Goal: Check status: Check status

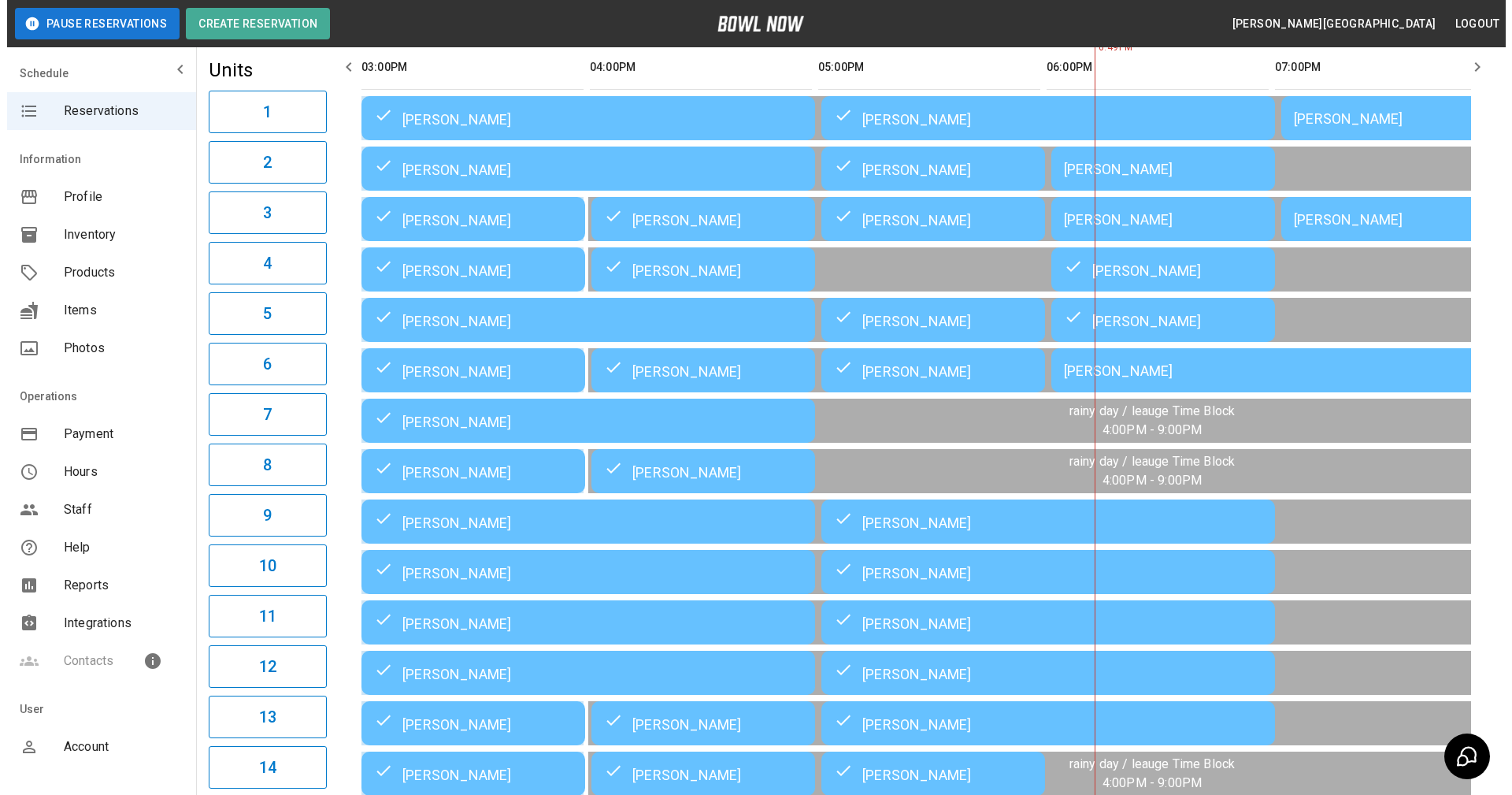
scroll to position [144, 0]
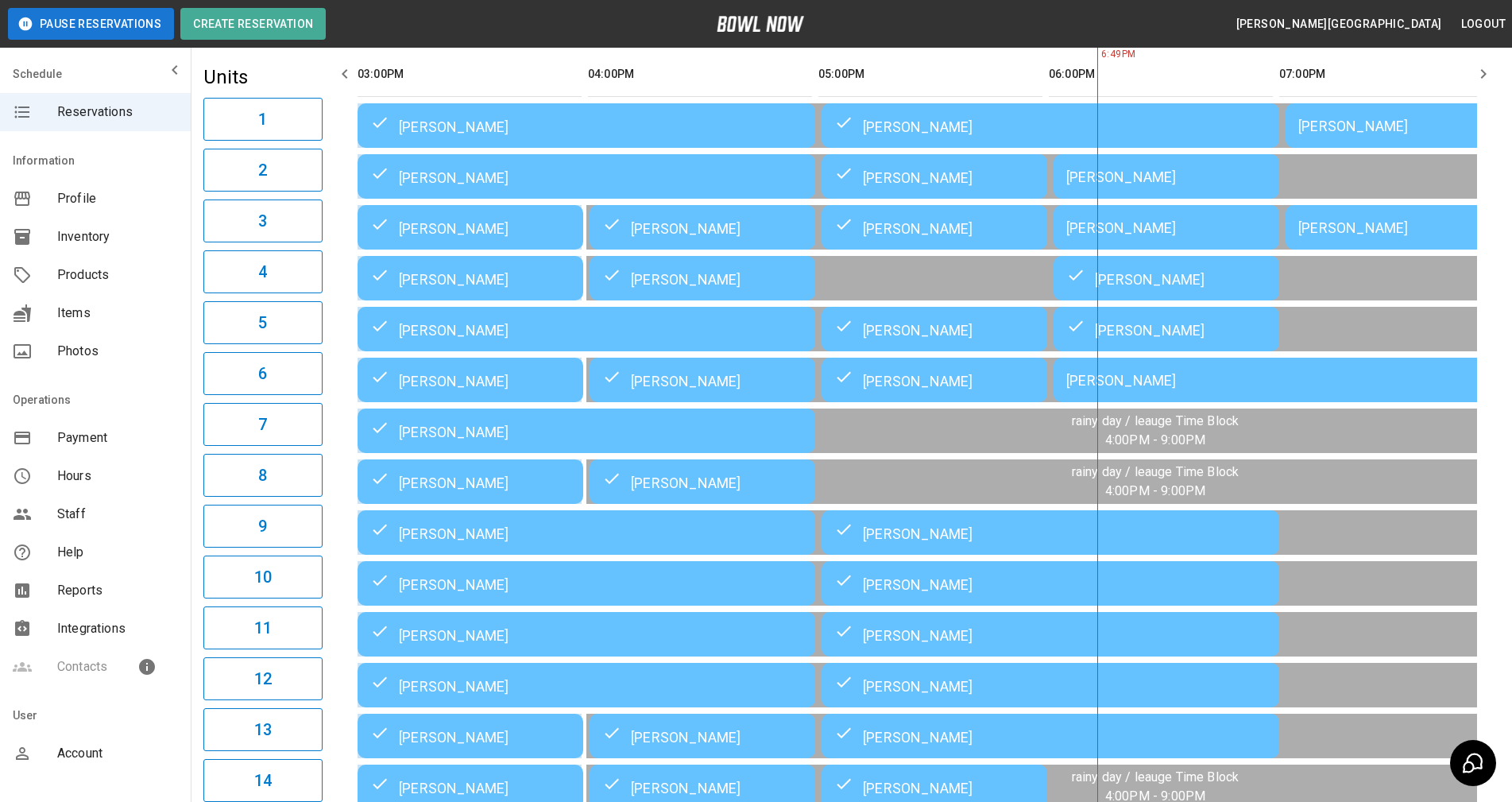
click at [1112, 184] on div "[PERSON_NAME]" at bounding box center [1167, 177] width 200 height 17
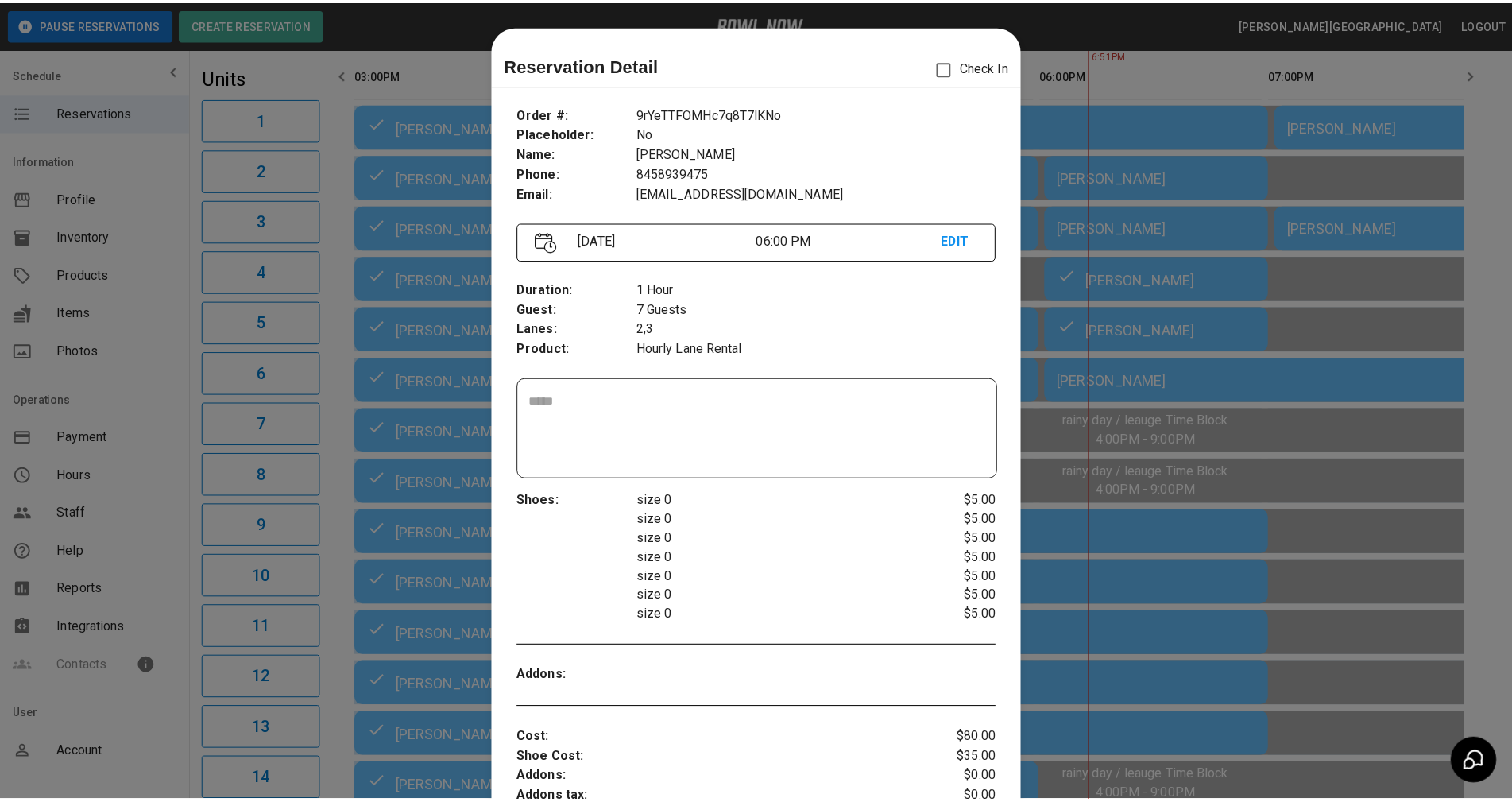
scroll to position [25, 0]
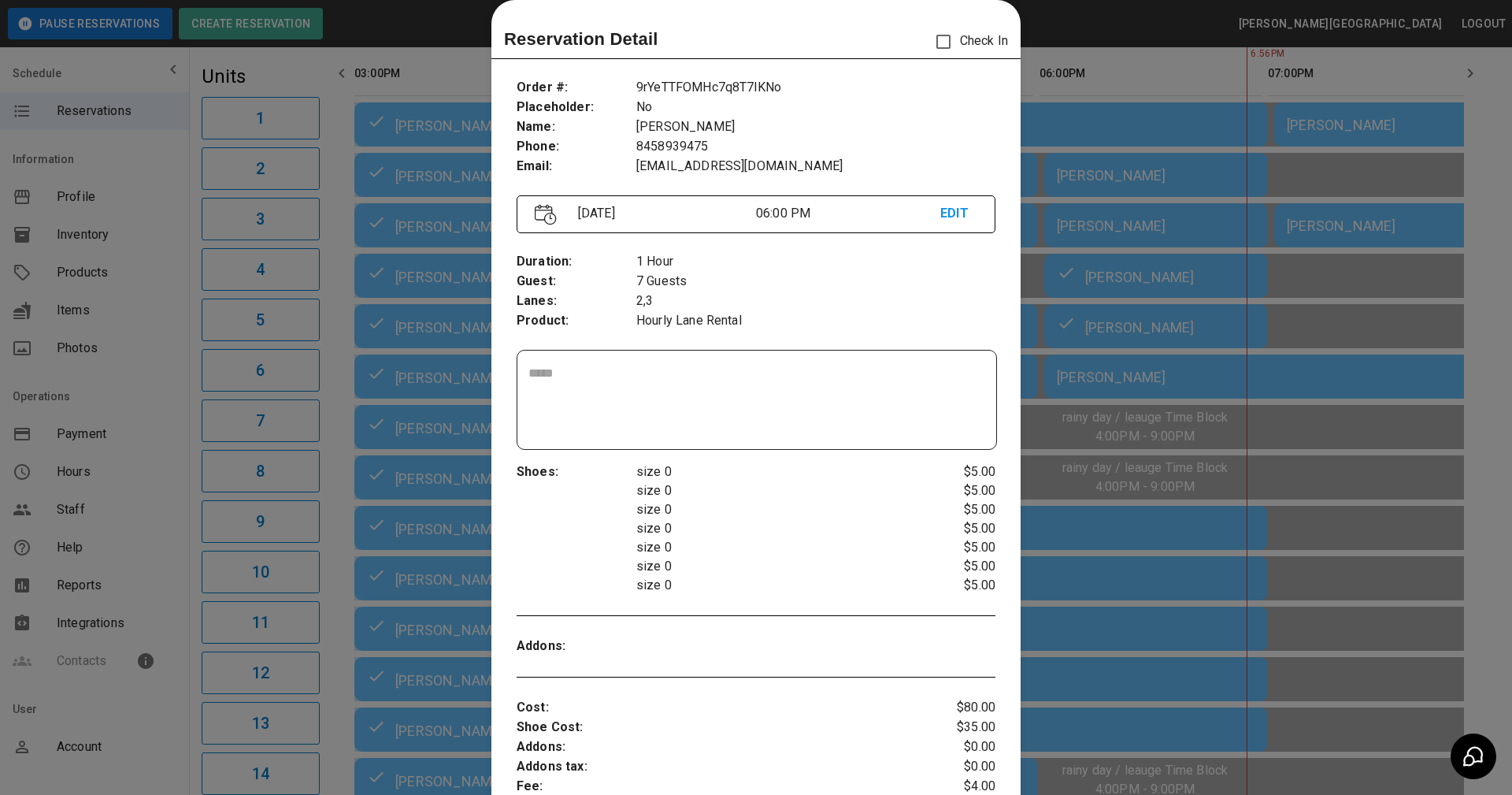
click at [1179, 215] on div at bounding box center [756, 398] width 1512 height 795
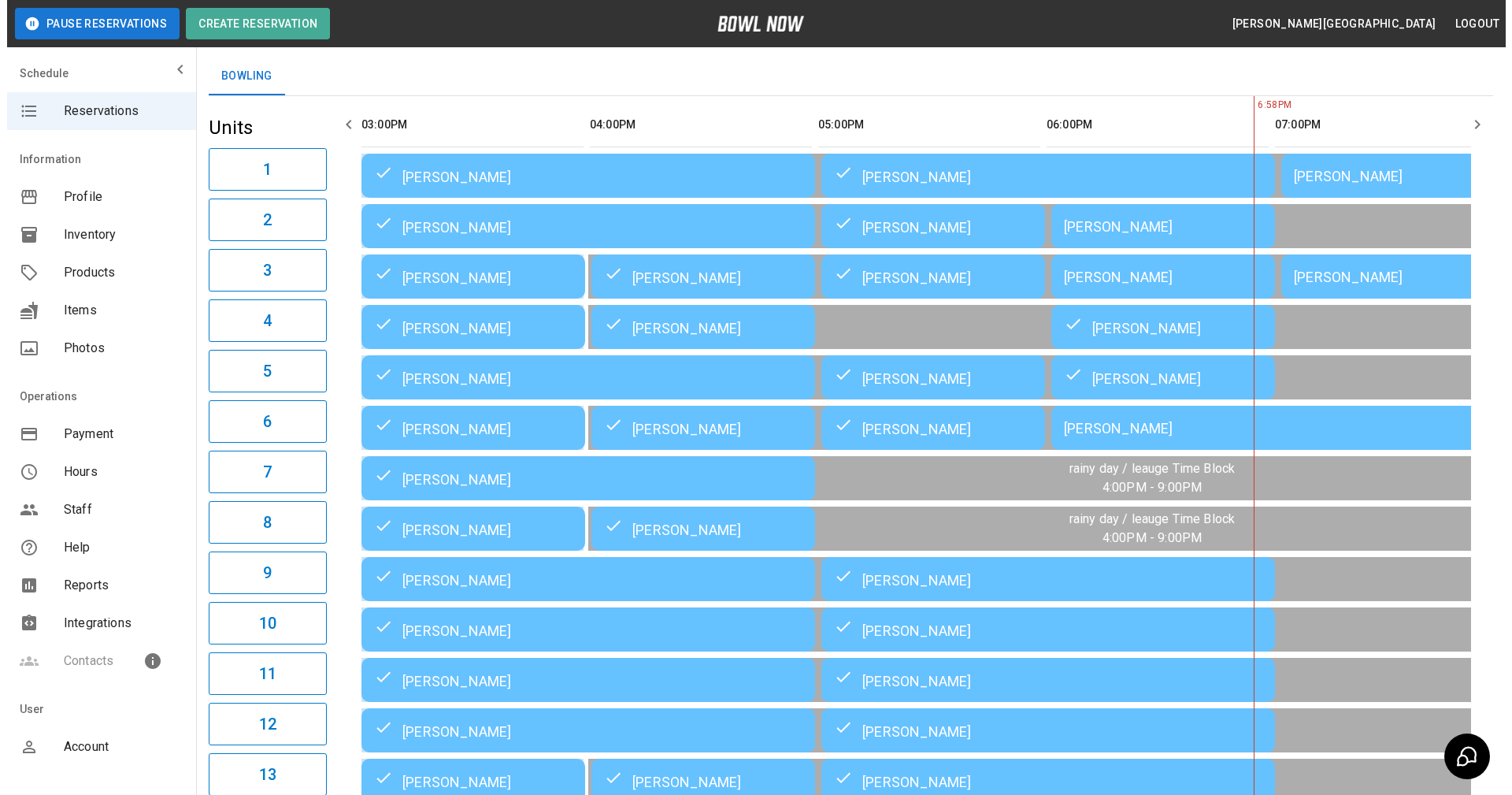
scroll to position [65, 0]
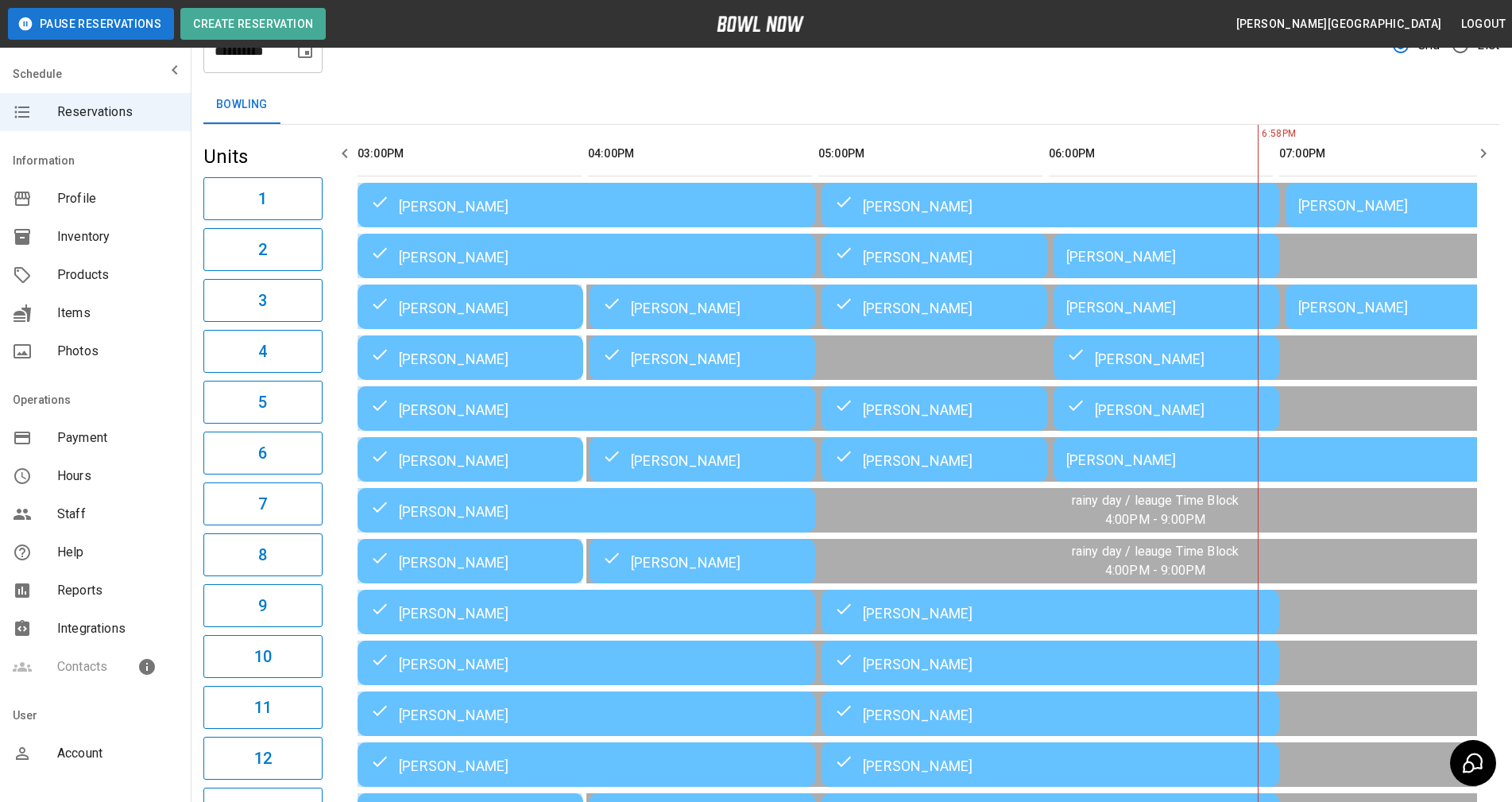
click at [1375, 205] on div "[PERSON_NAME]" at bounding box center [1398, 206] width 200 height 17
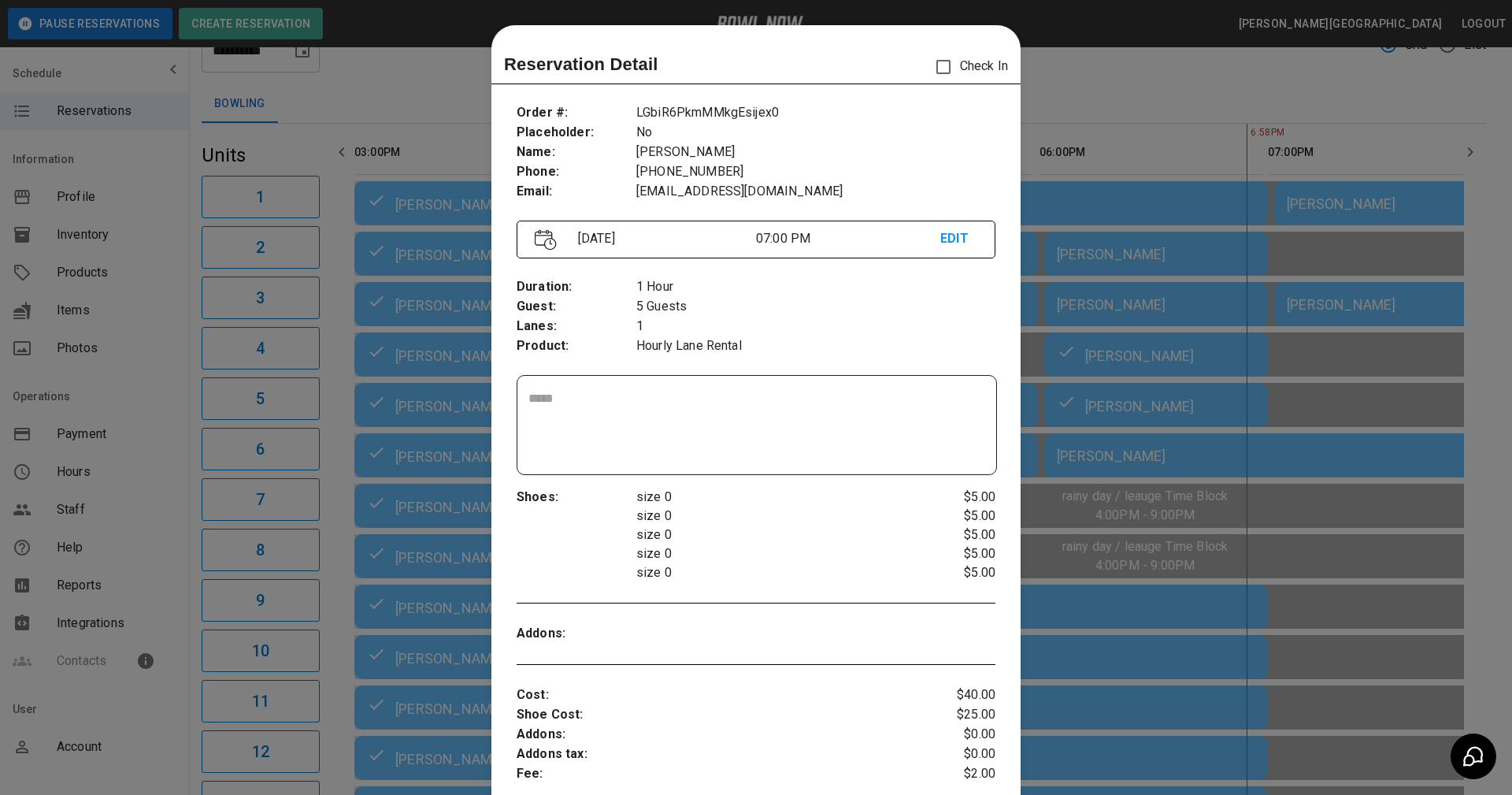
scroll to position [25, 0]
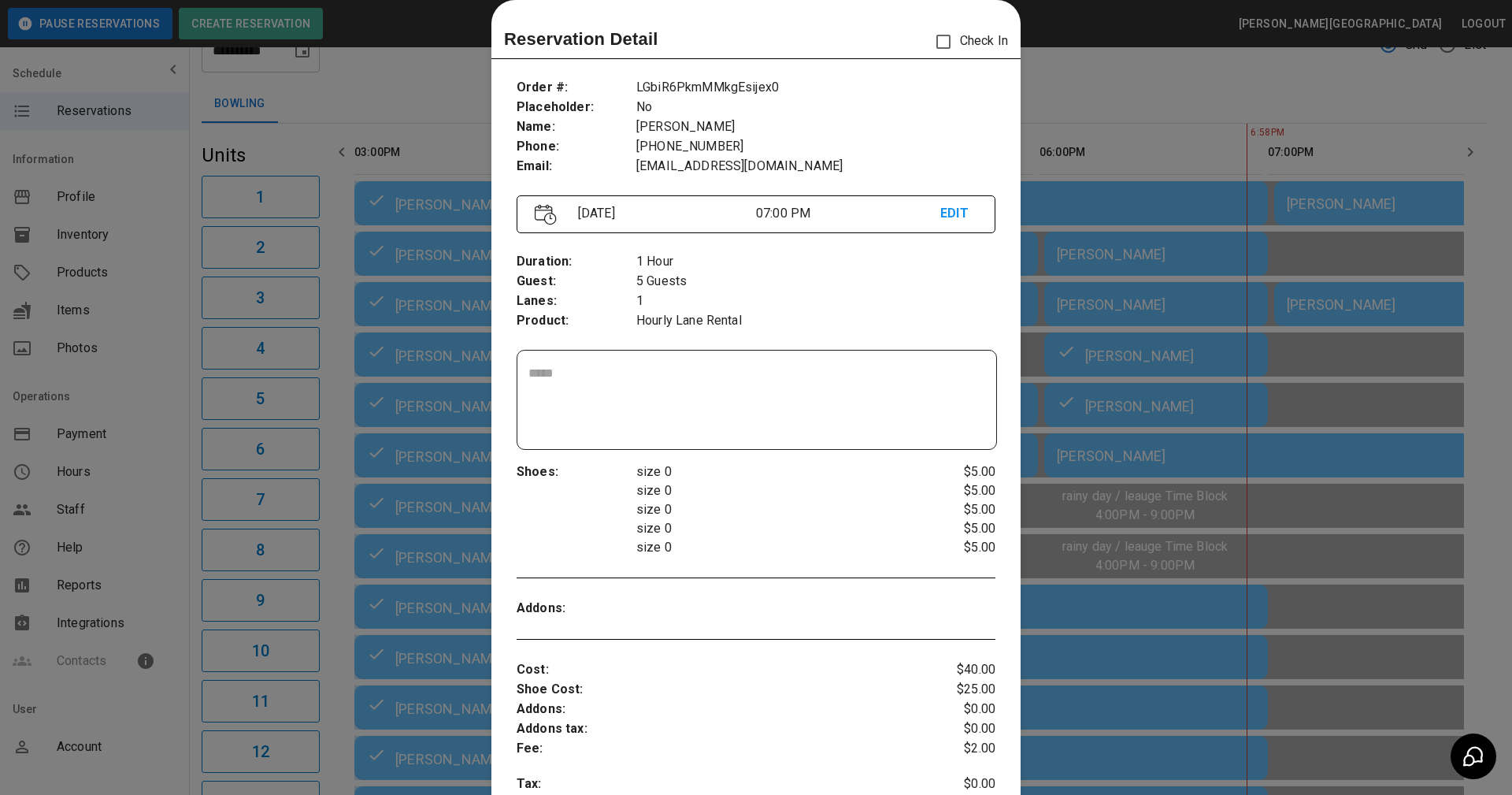
click at [1209, 422] on div at bounding box center [756, 398] width 1512 height 795
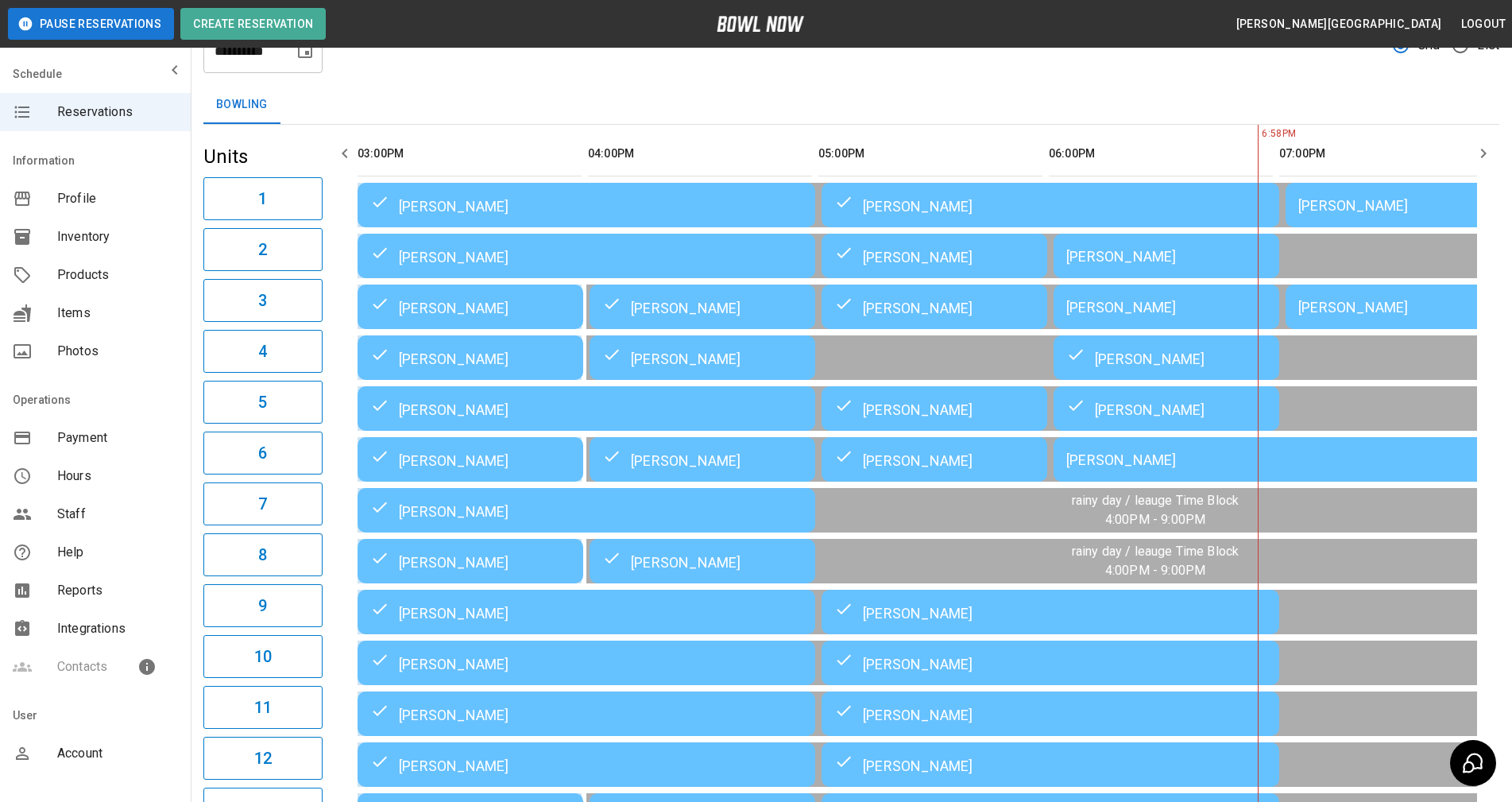
click at [1143, 263] on div "[PERSON_NAME]" at bounding box center [1167, 257] width 200 height 17
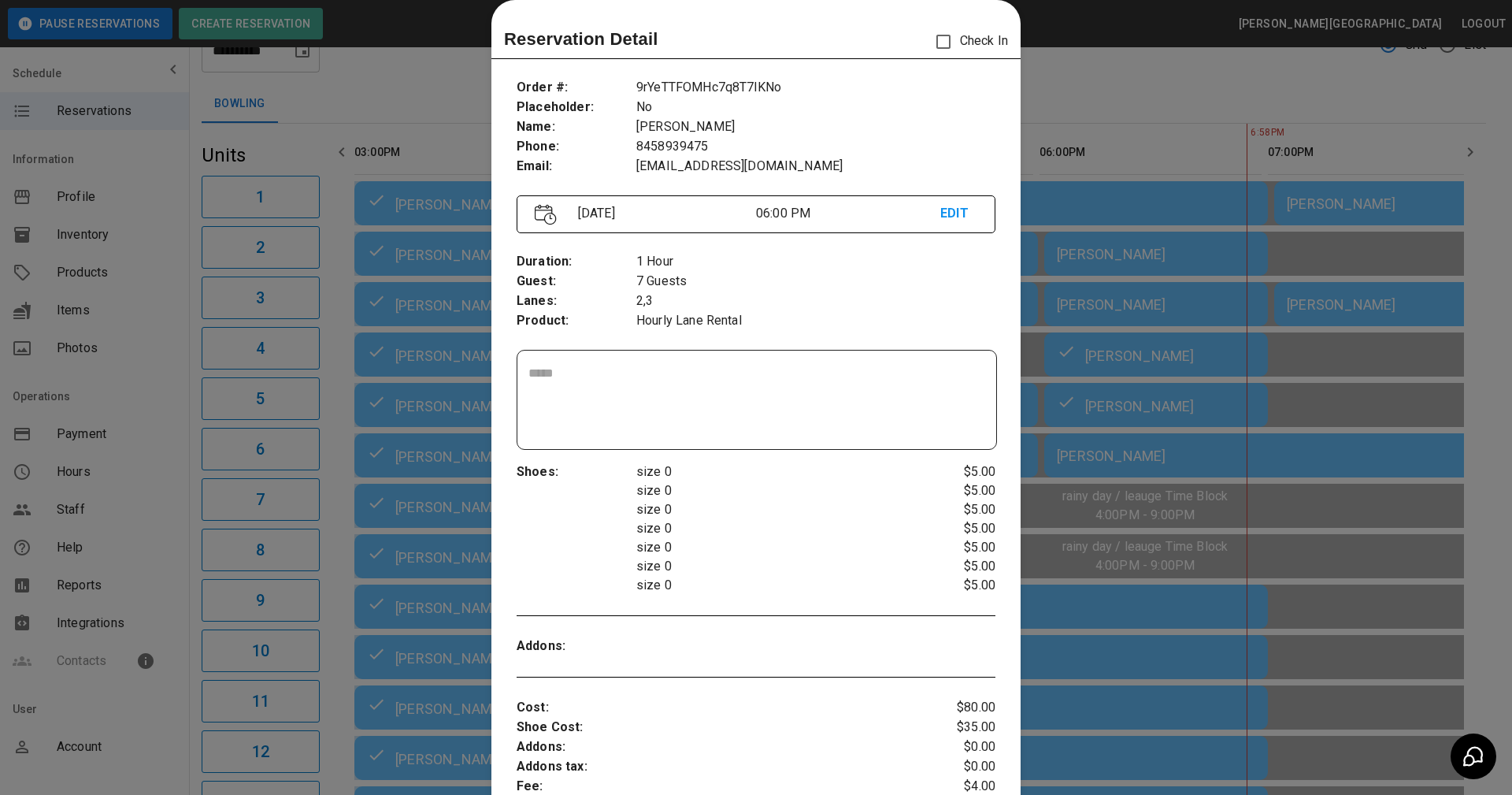
click at [1183, 149] on div at bounding box center [756, 398] width 1512 height 795
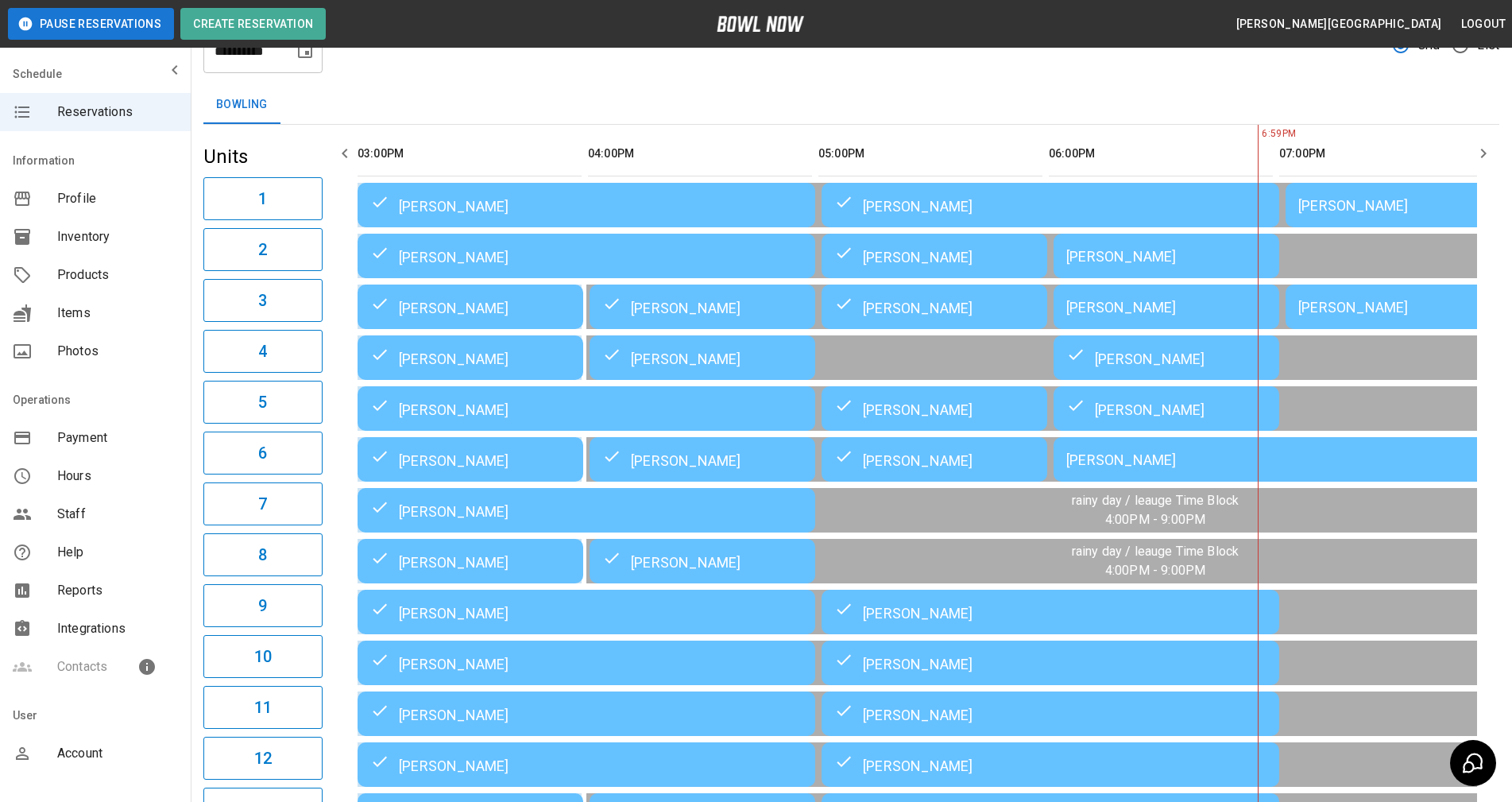
click at [1326, 308] on div "[PERSON_NAME]" at bounding box center [1398, 307] width 200 height 17
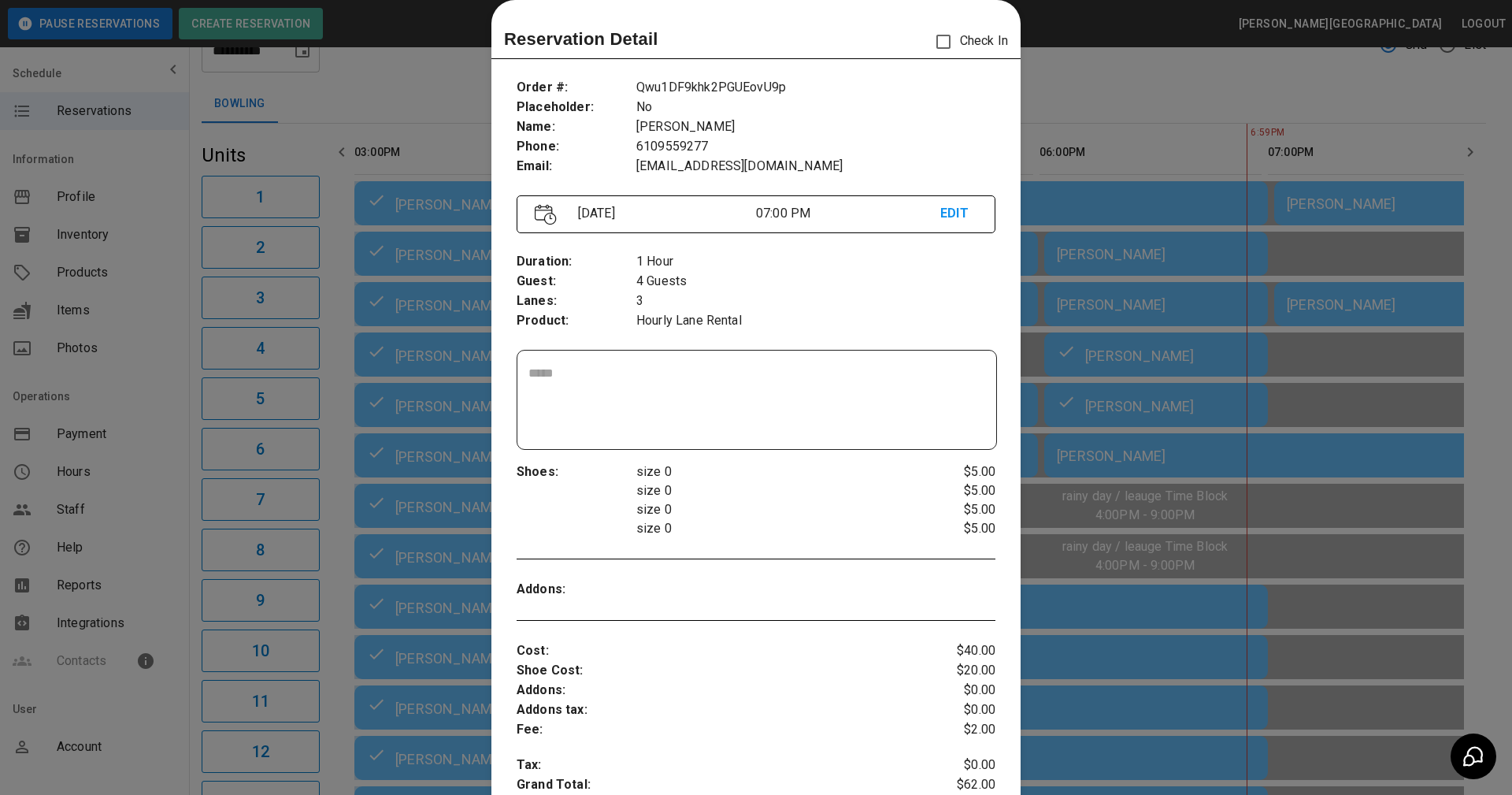
click at [1072, 127] on div at bounding box center [756, 398] width 1512 height 795
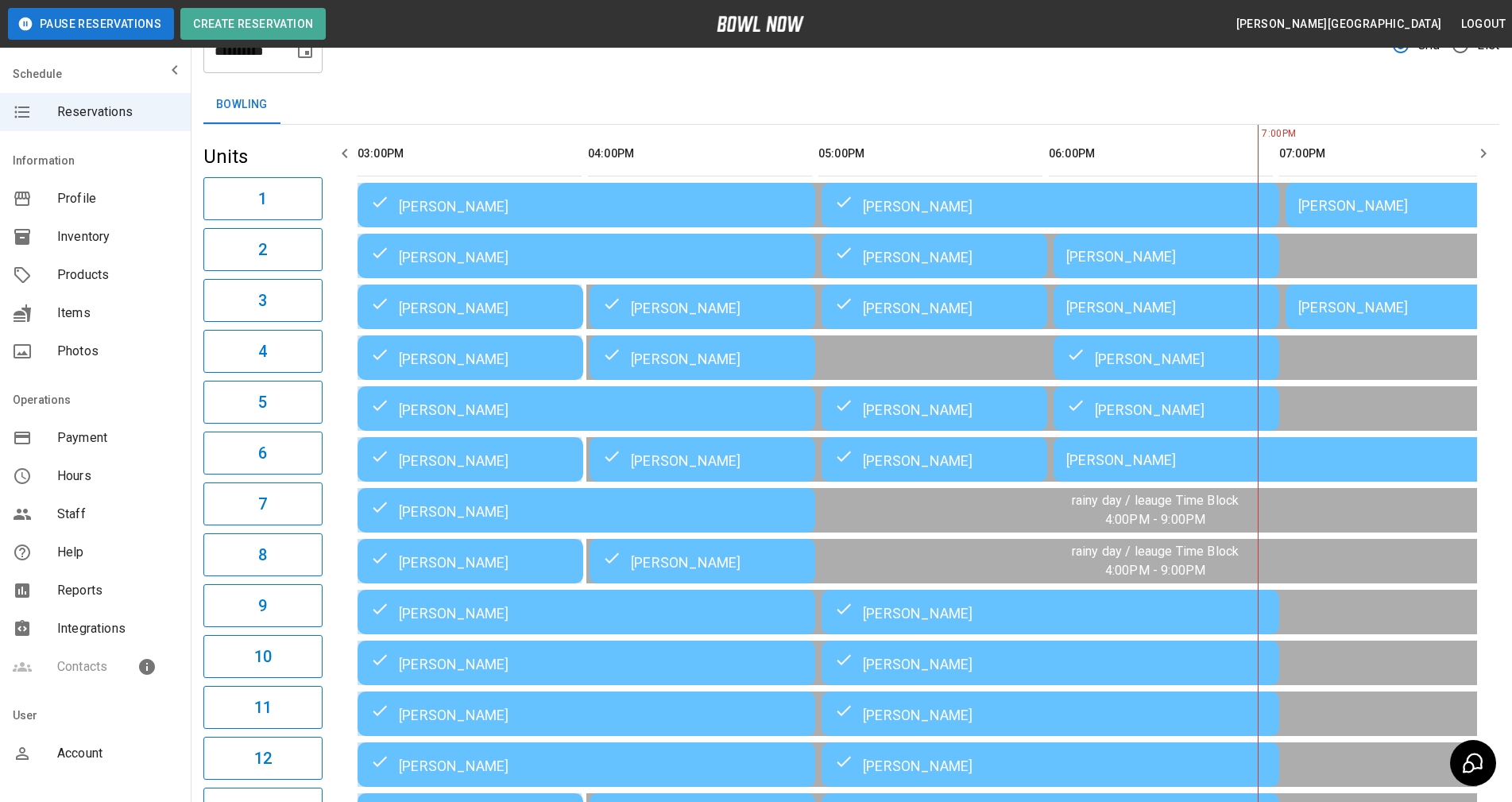
click at [1367, 210] on div "[PERSON_NAME]" at bounding box center [1398, 206] width 200 height 17
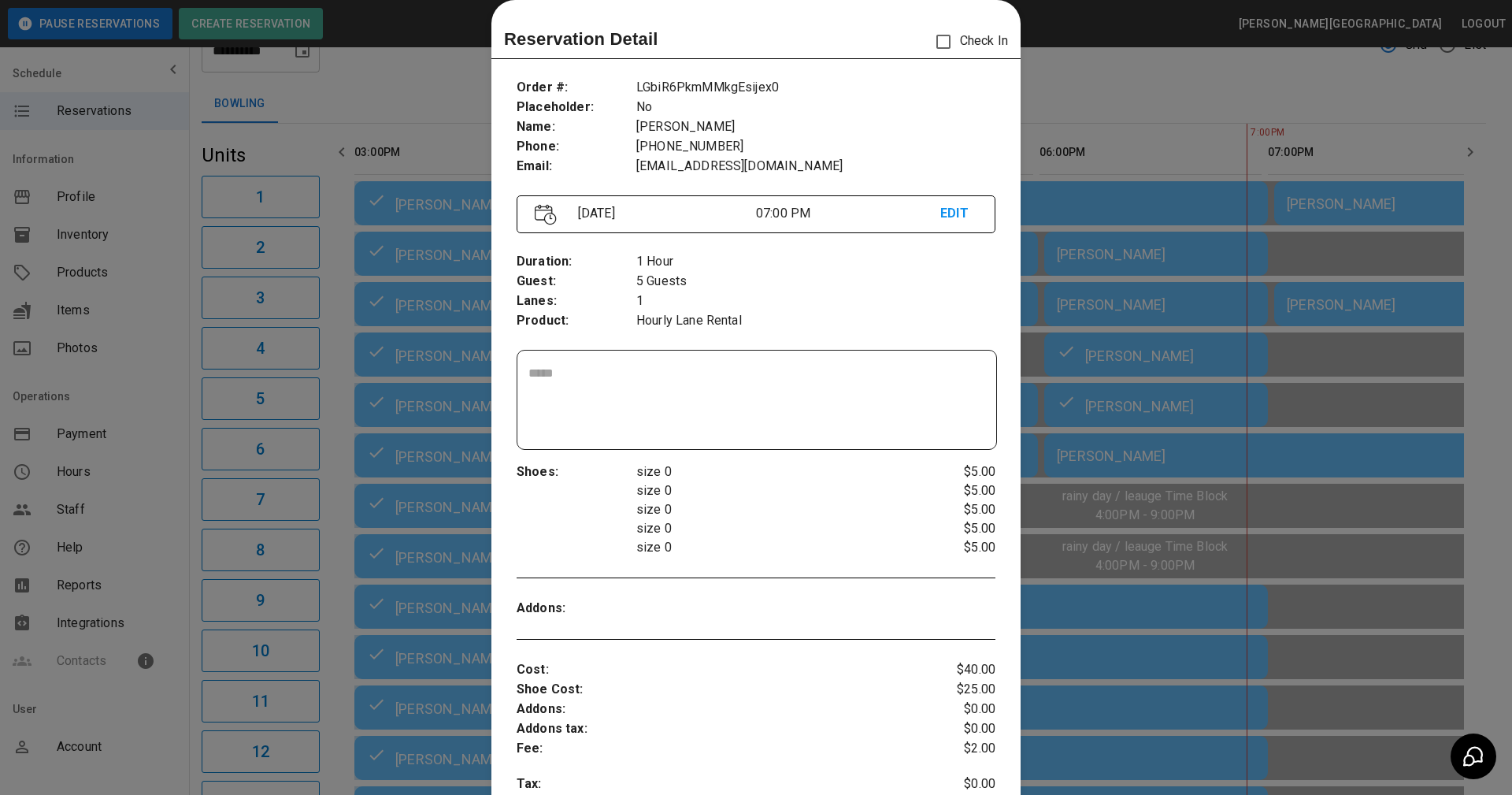
click at [1177, 149] on div at bounding box center [756, 398] width 1512 height 795
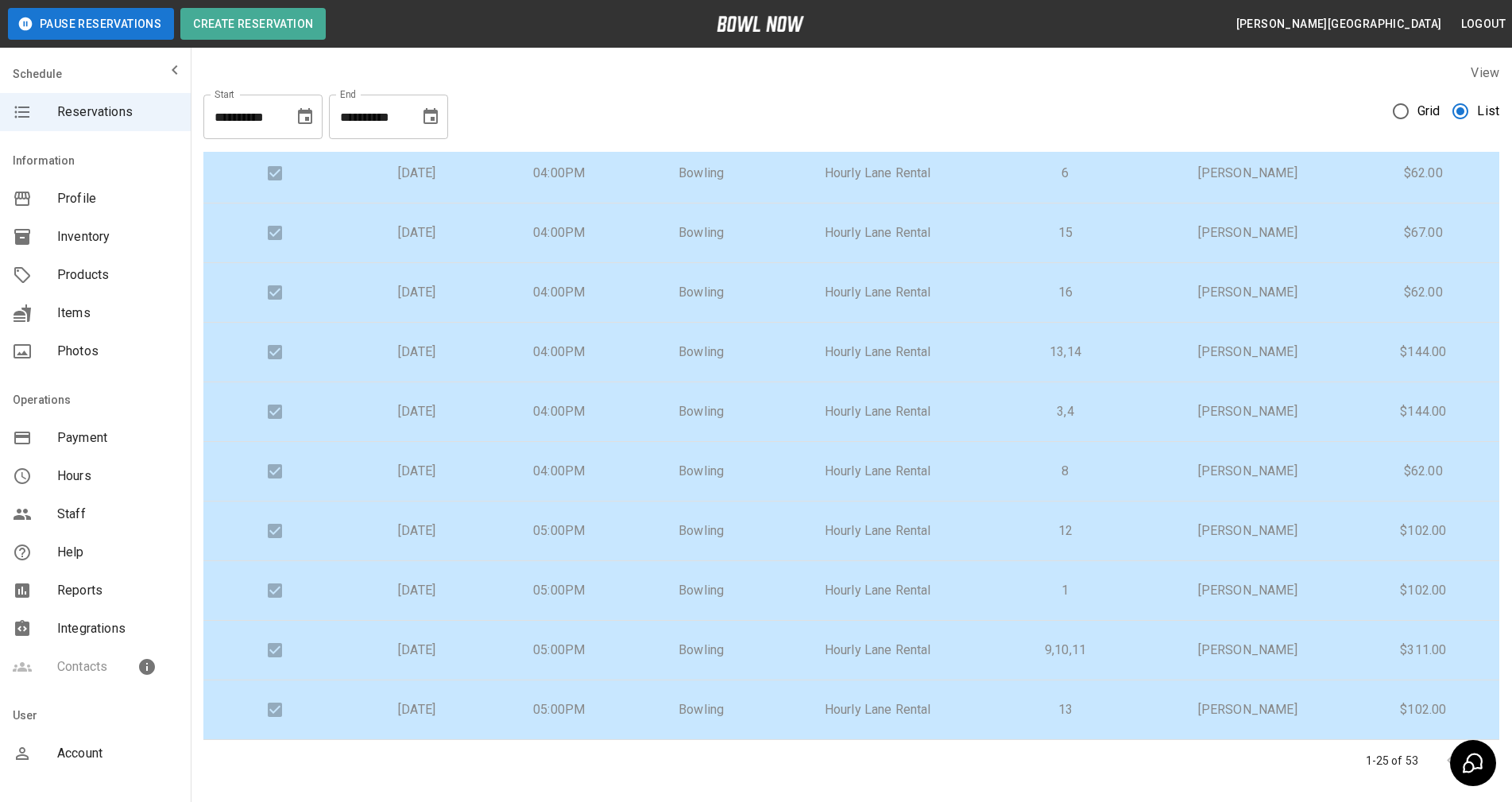
scroll to position [47, 0]
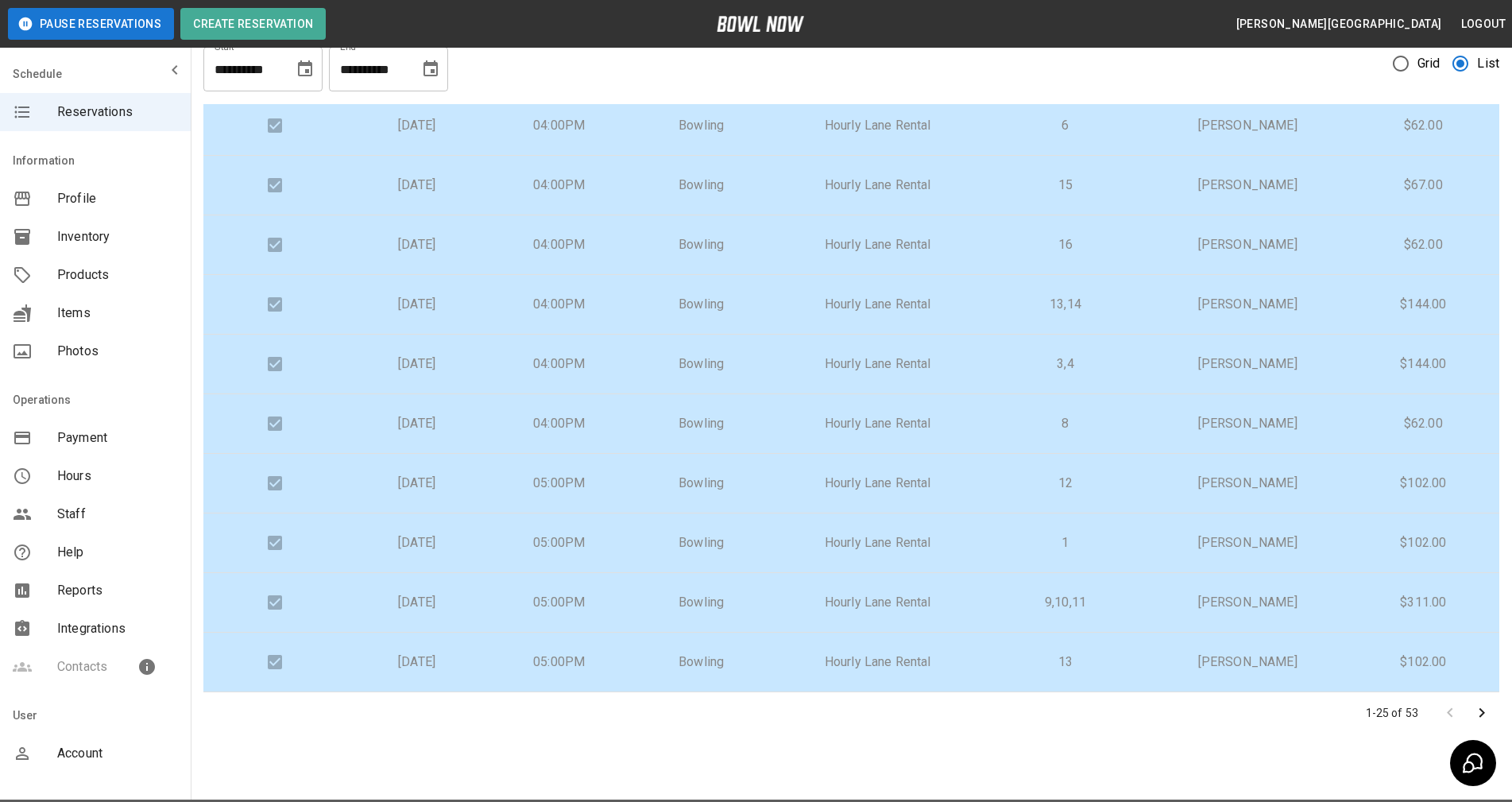
click at [1481, 712] on icon "Go to next page" at bounding box center [1481, 712] width 19 height 19
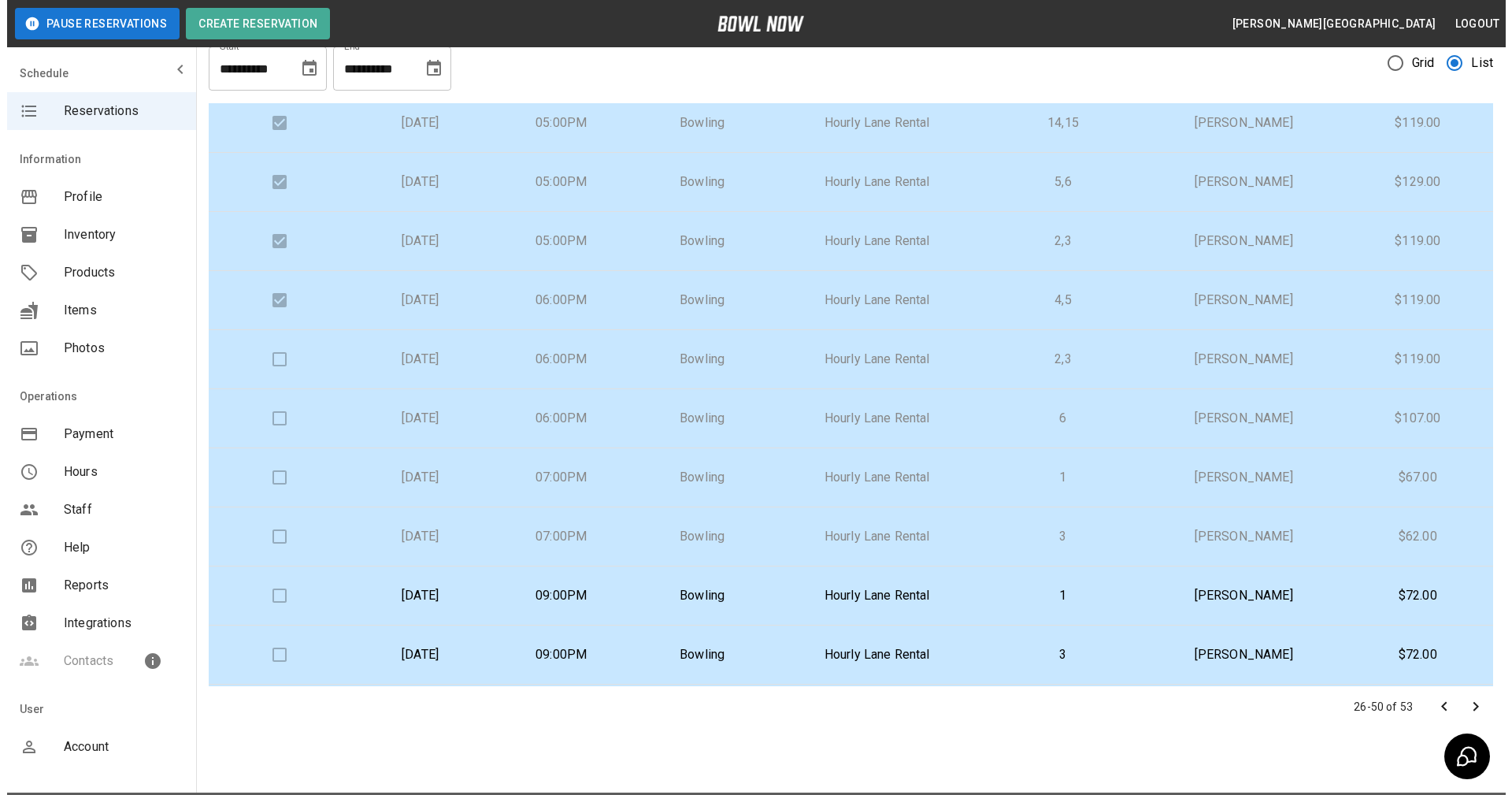
scroll to position [56, 0]
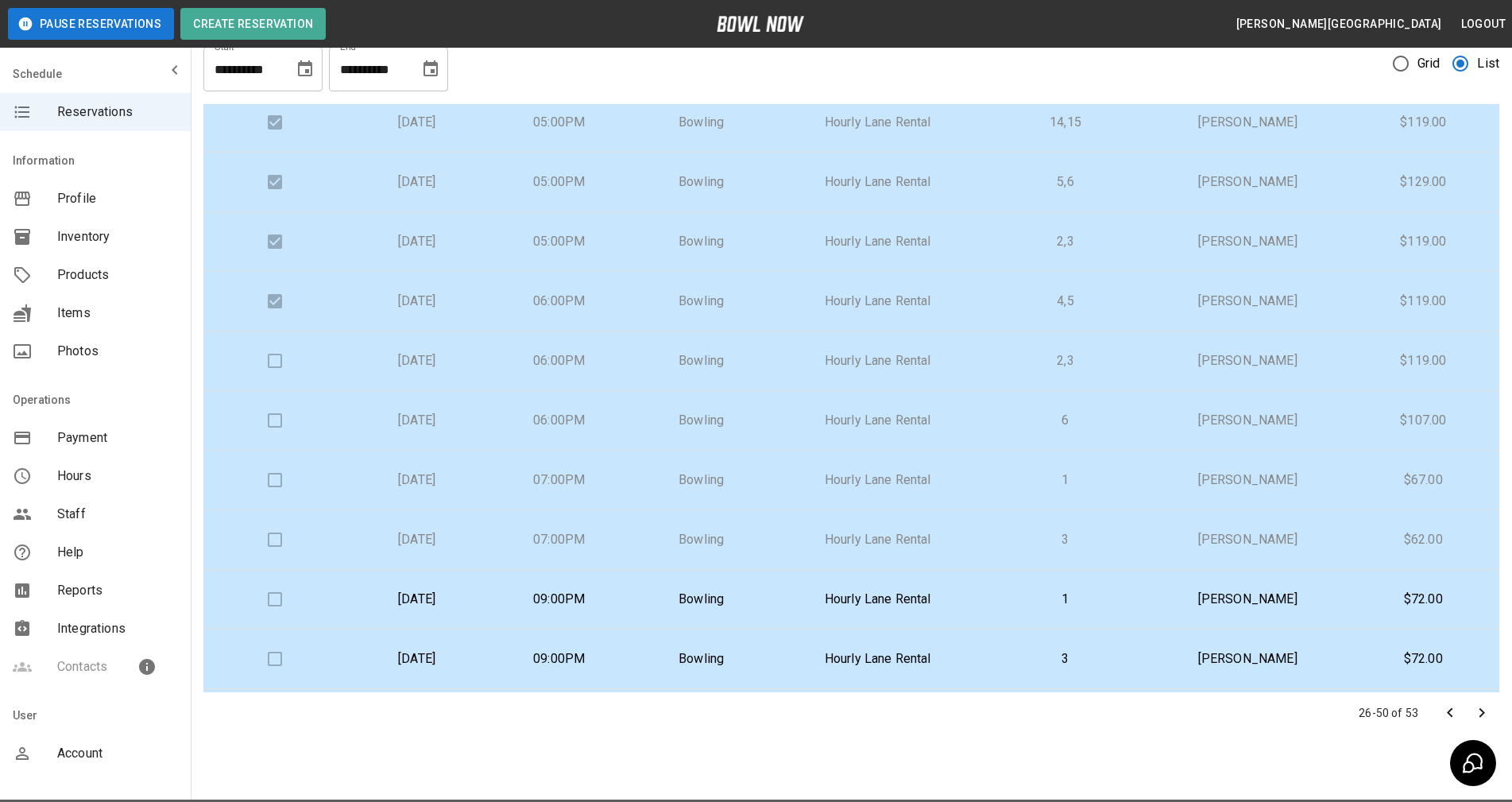
click at [970, 416] on p "Hourly Lane Rental" at bounding box center [878, 420] width 185 height 19
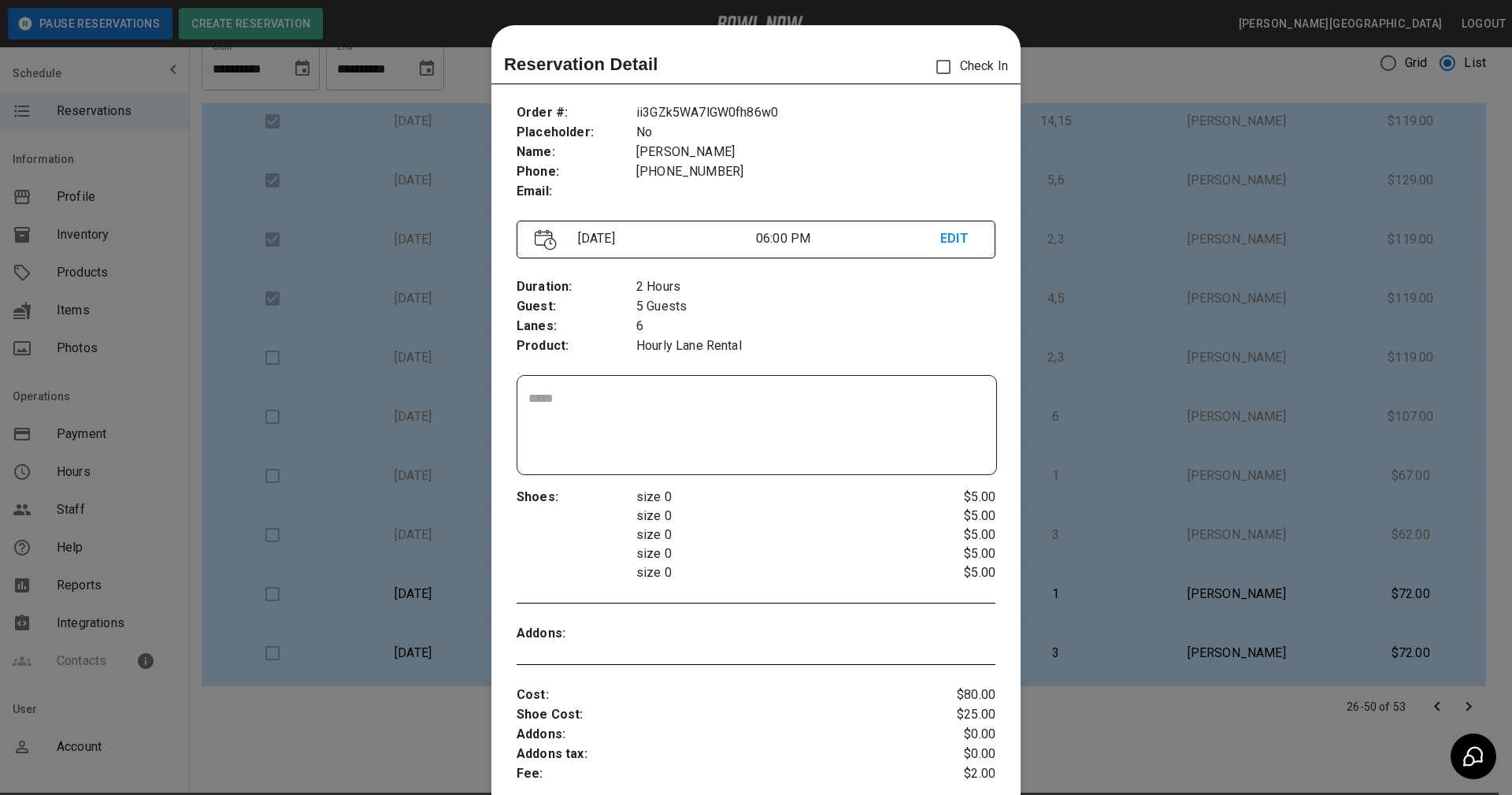
scroll to position [25, 0]
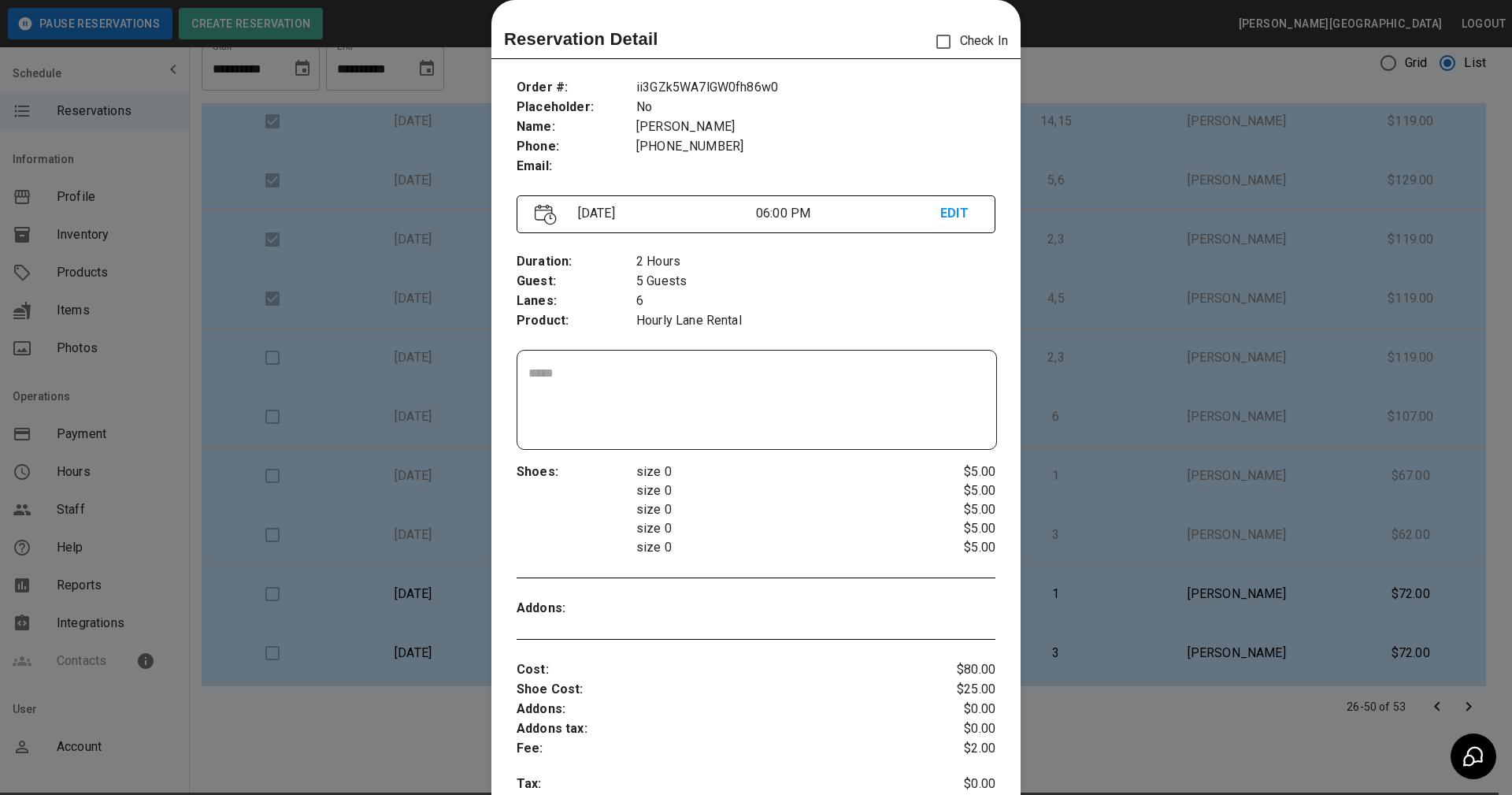
click at [1150, 710] on div at bounding box center [756, 398] width 1512 height 795
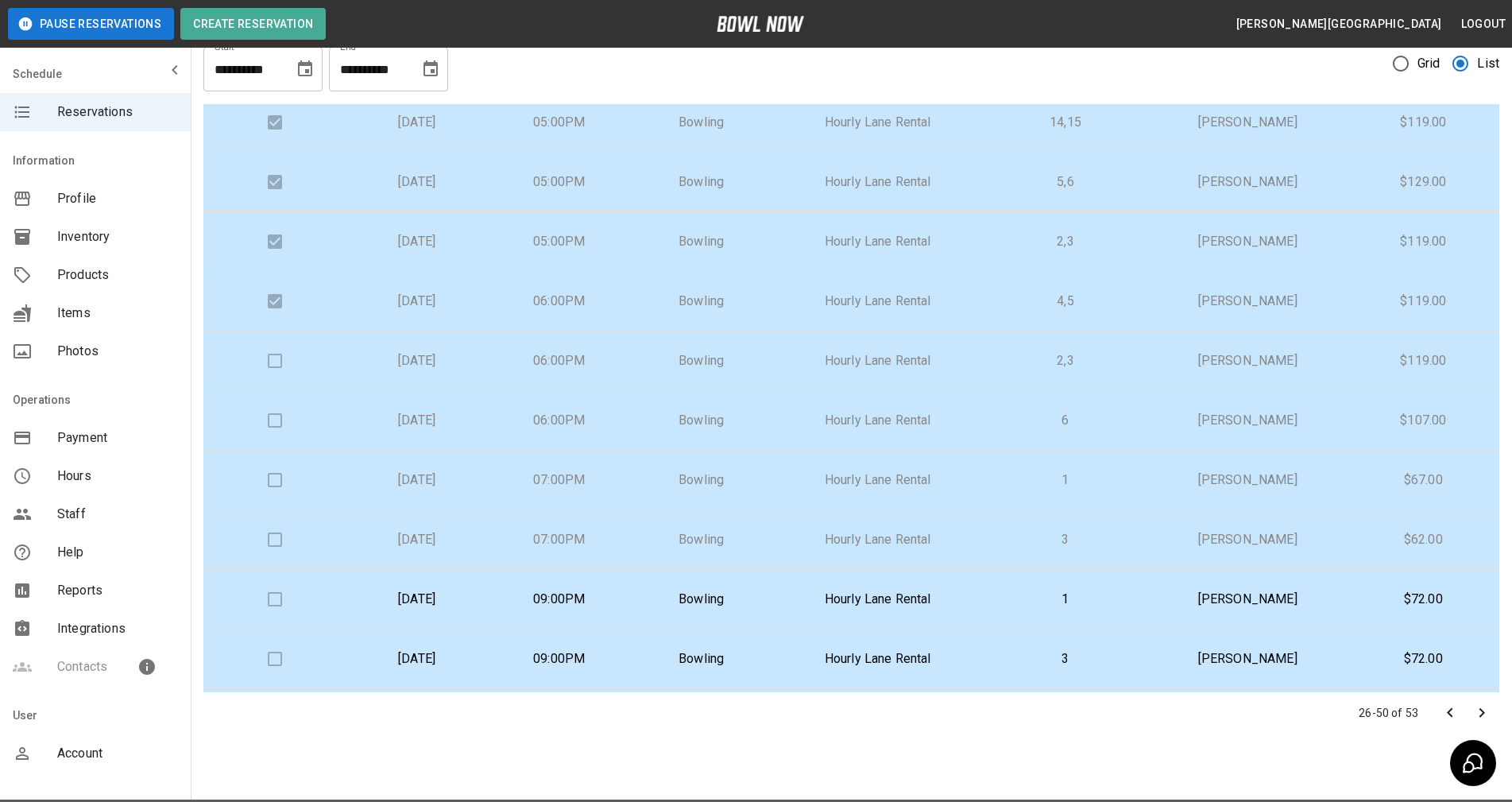
drag, startPoint x: 1525, startPoint y: 170, endPoint x: 1218, endPoint y: 521, distance: 466.3
click at [1218, 521] on td "[PERSON_NAME]" at bounding box center [1247, 540] width 199 height 59
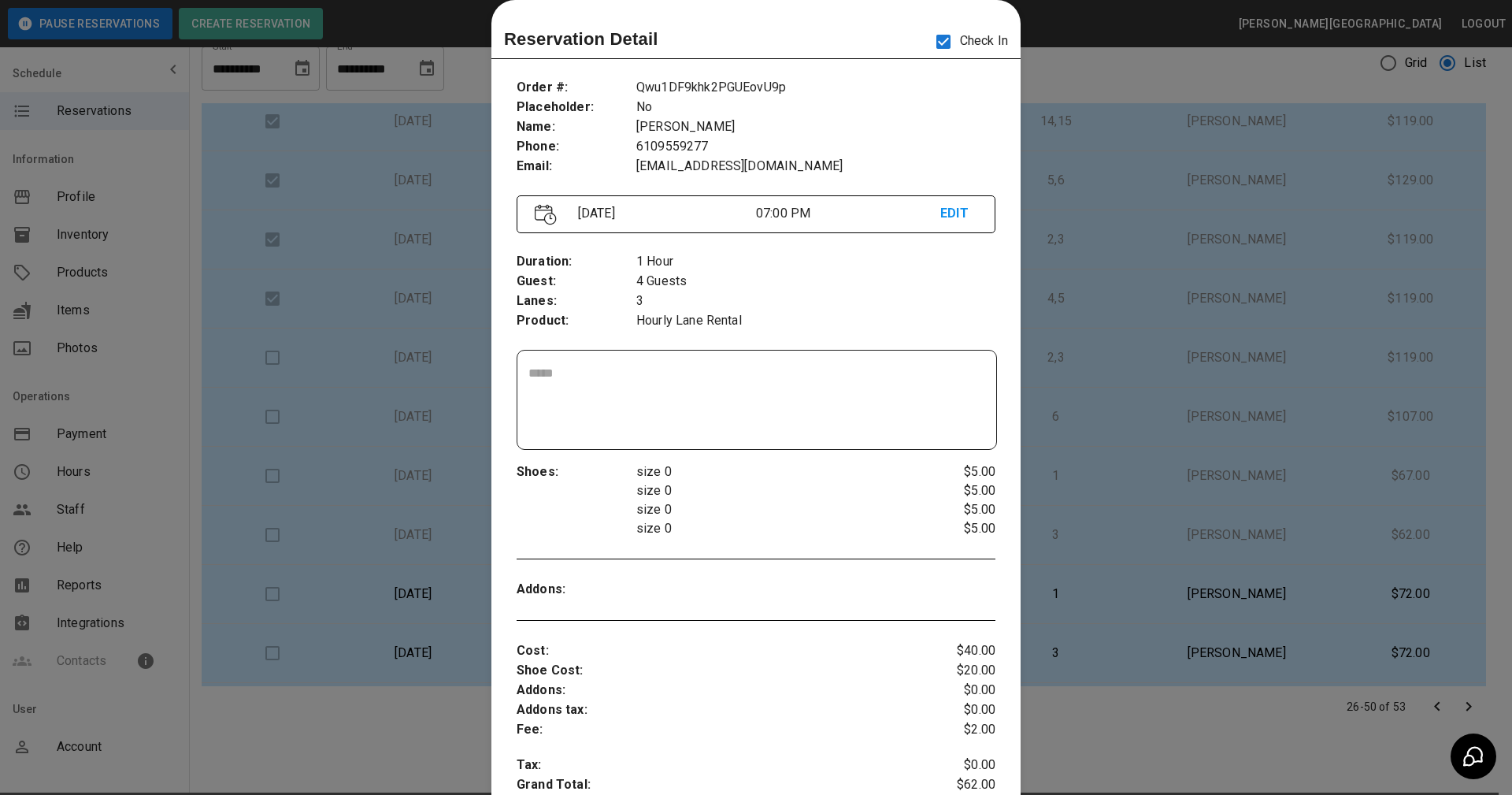
click at [1162, 438] on div at bounding box center [756, 398] width 1512 height 795
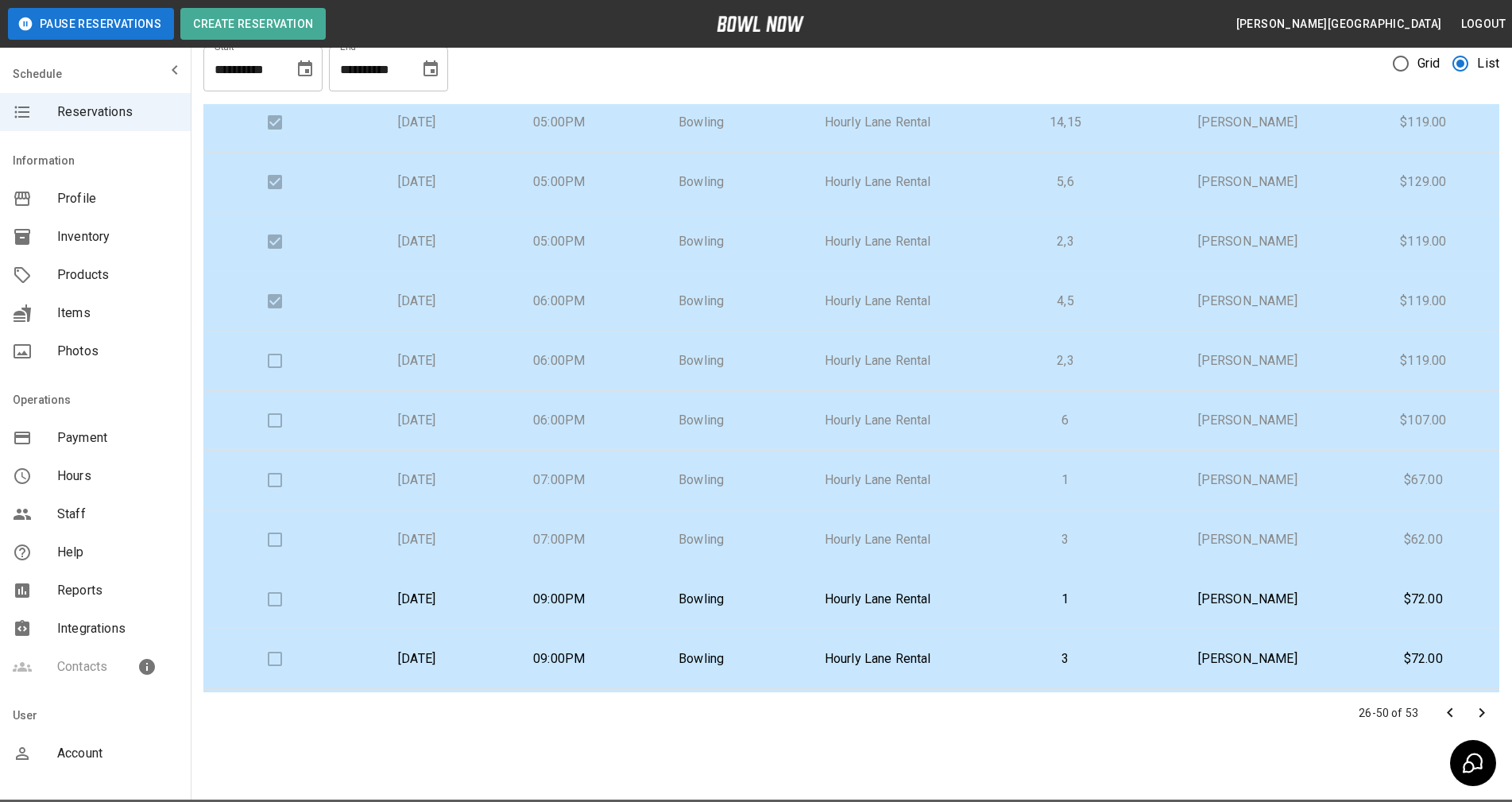
click at [1196, 360] on p "[PERSON_NAME]" at bounding box center [1248, 360] width 174 height 19
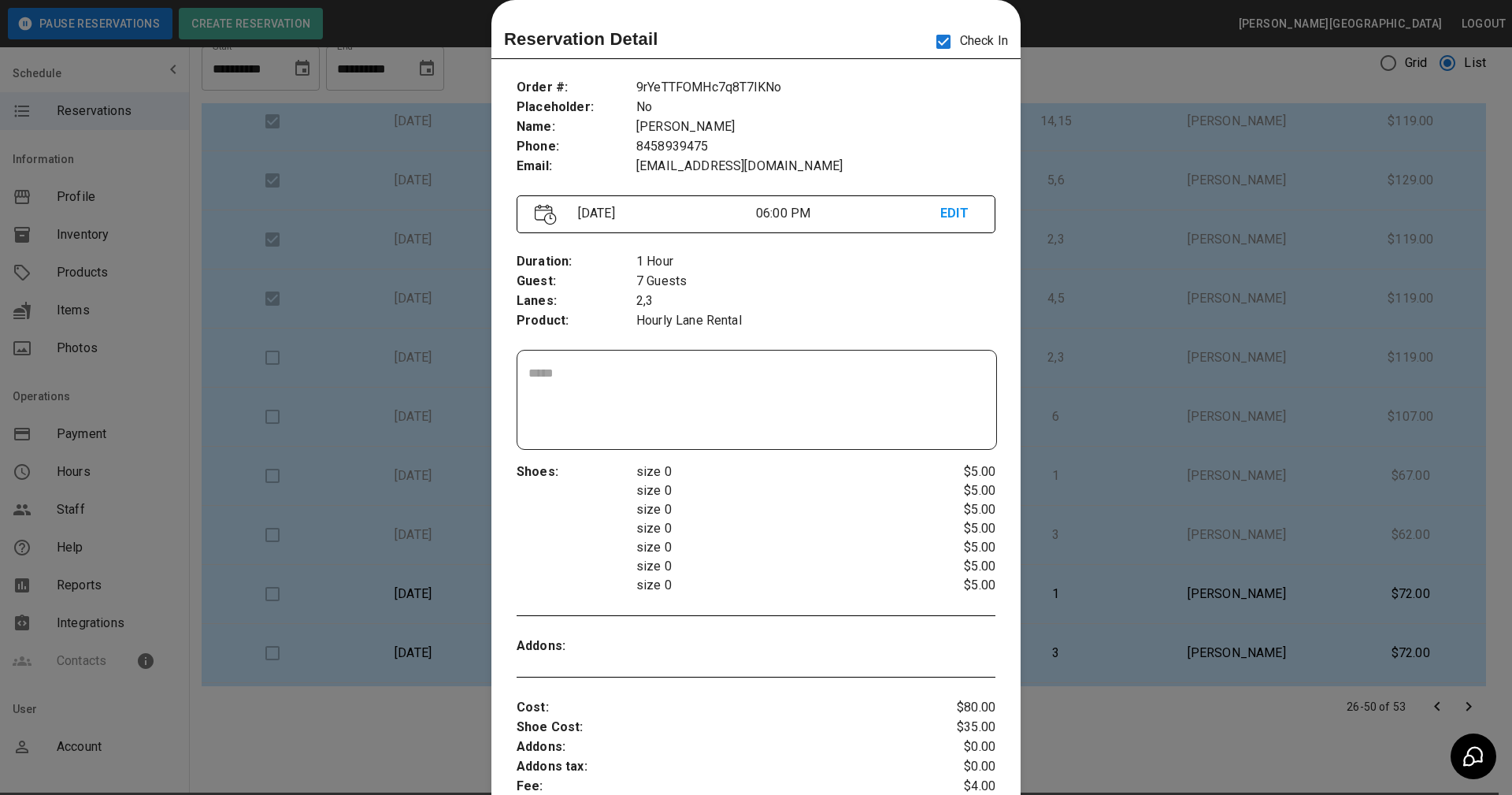
click at [1274, 225] on div at bounding box center [756, 398] width 1512 height 795
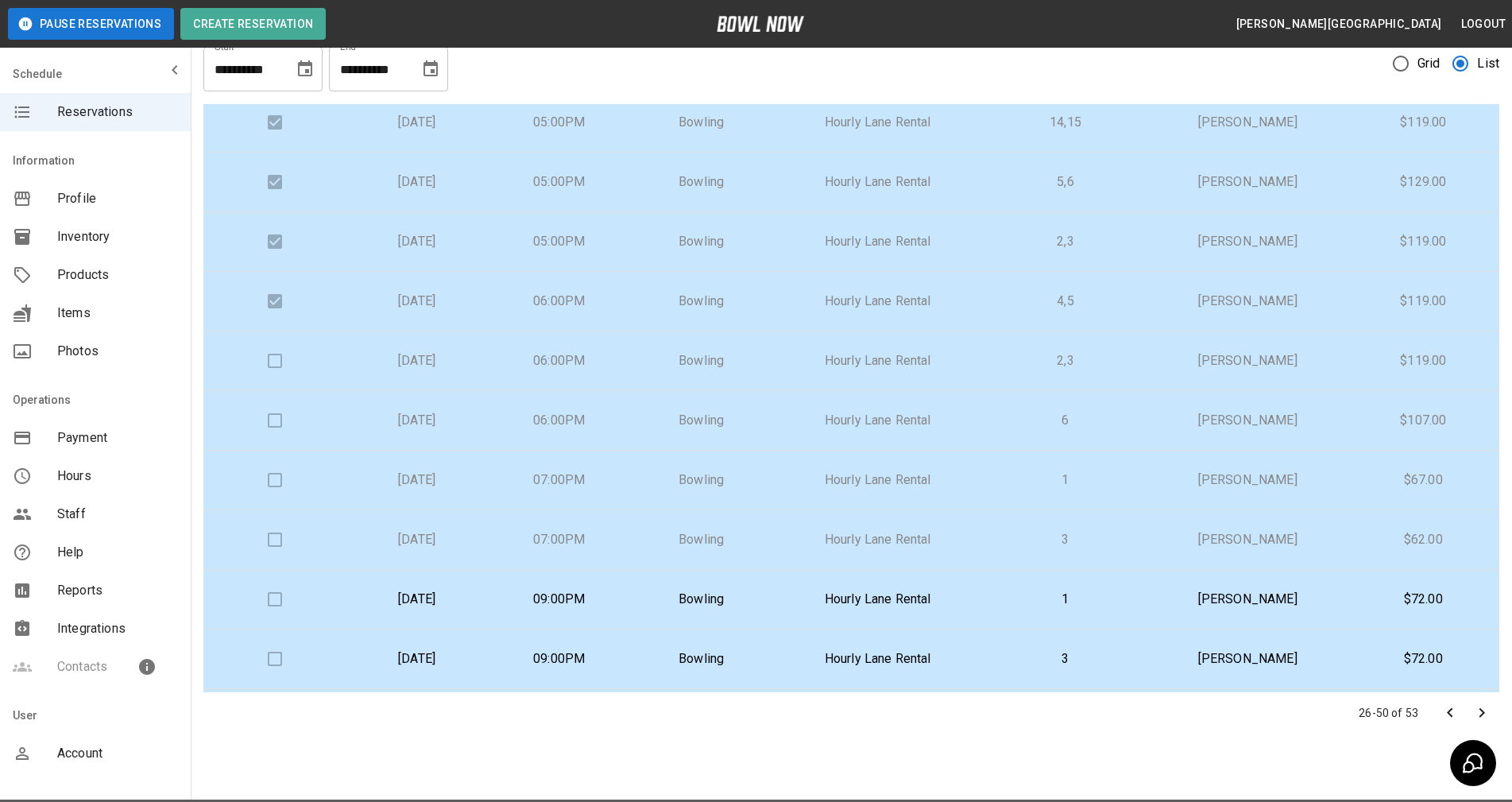
click at [1144, 416] on td "6" at bounding box center [1065, 420] width 165 height 59
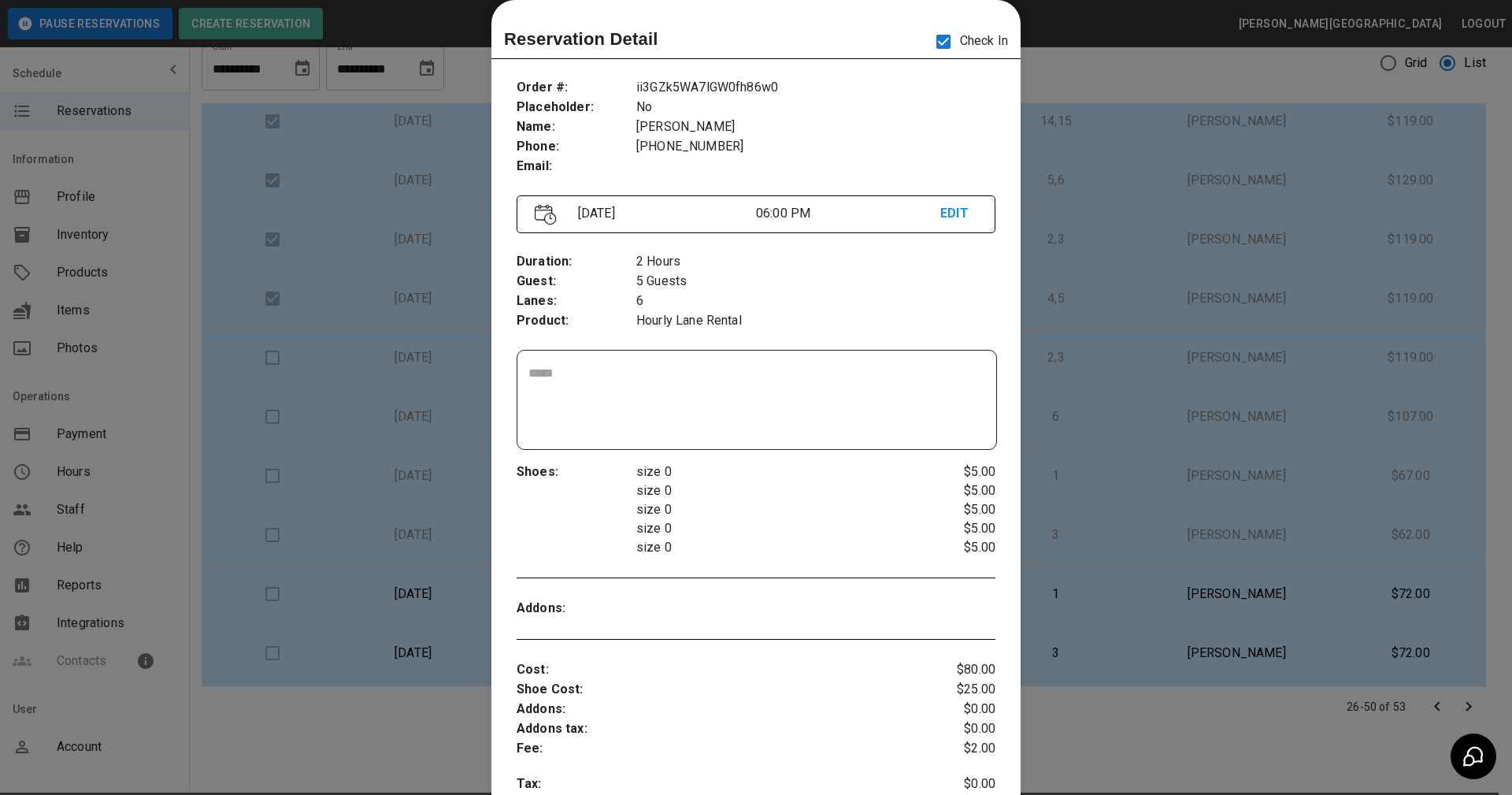
click at [1130, 603] on div at bounding box center [756, 398] width 1512 height 795
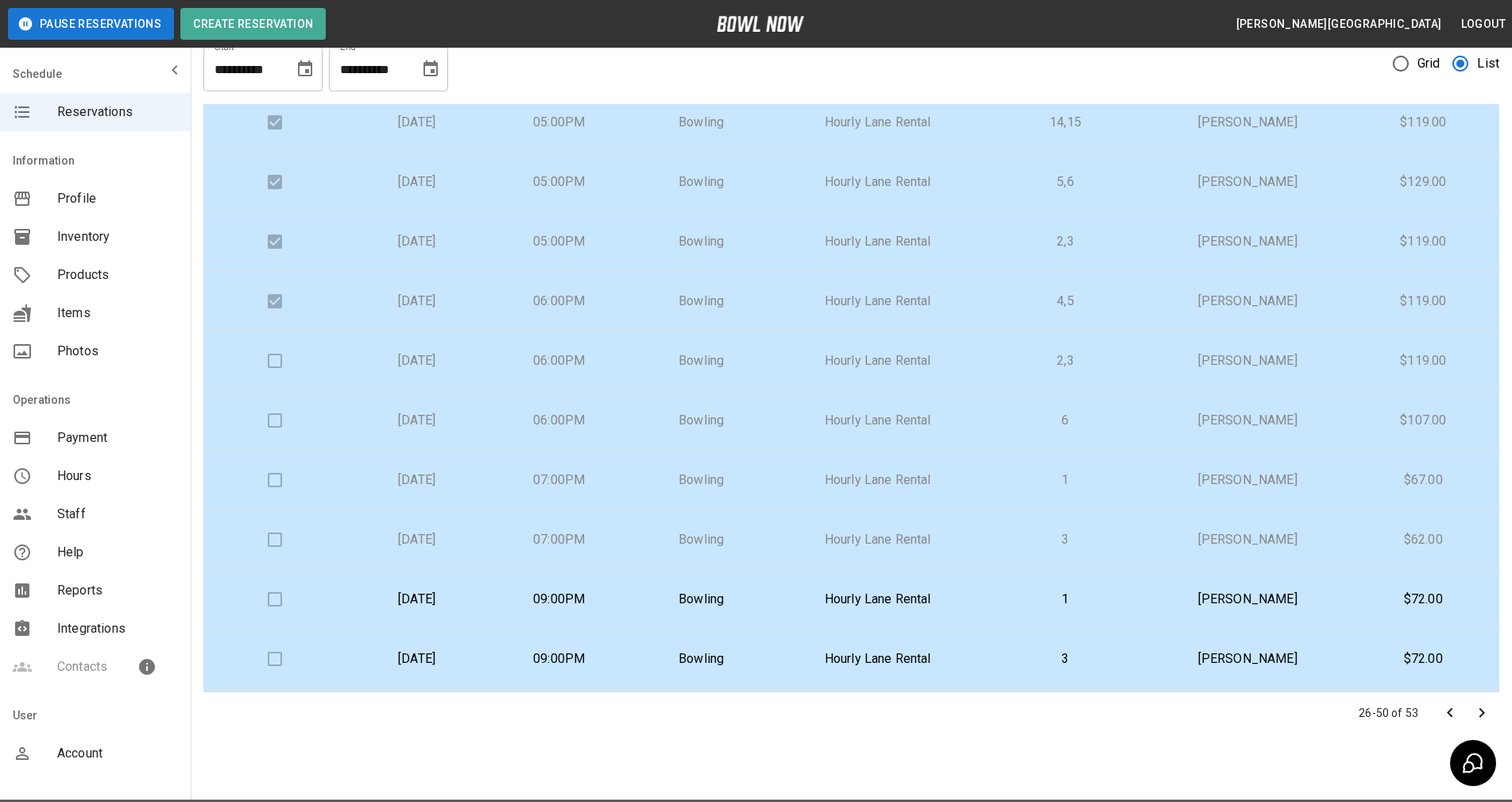
click at [1181, 476] on p "[PERSON_NAME]" at bounding box center [1248, 480] width 174 height 19
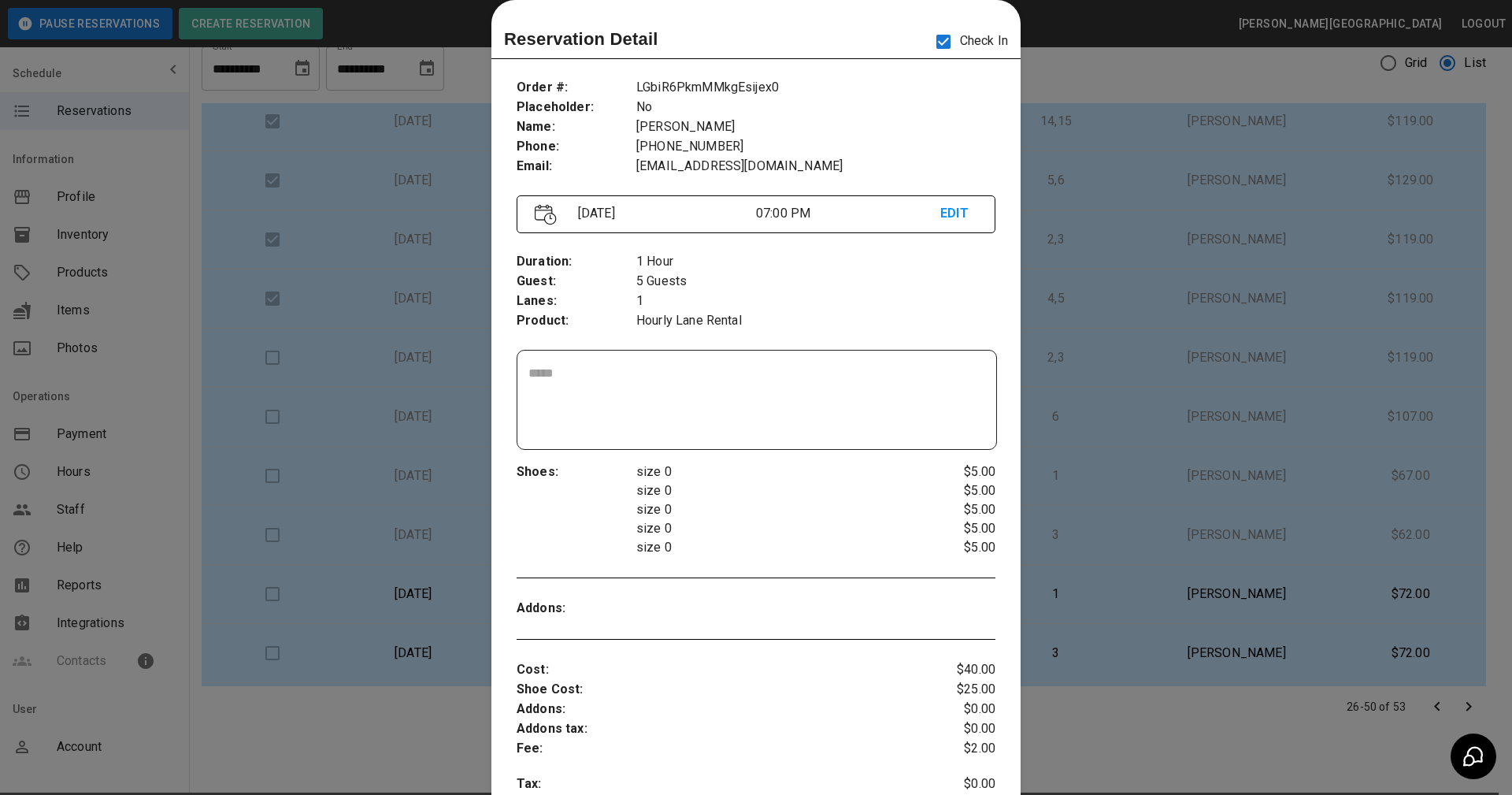
click at [1046, 162] on div at bounding box center [756, 398] width 1512 height 795
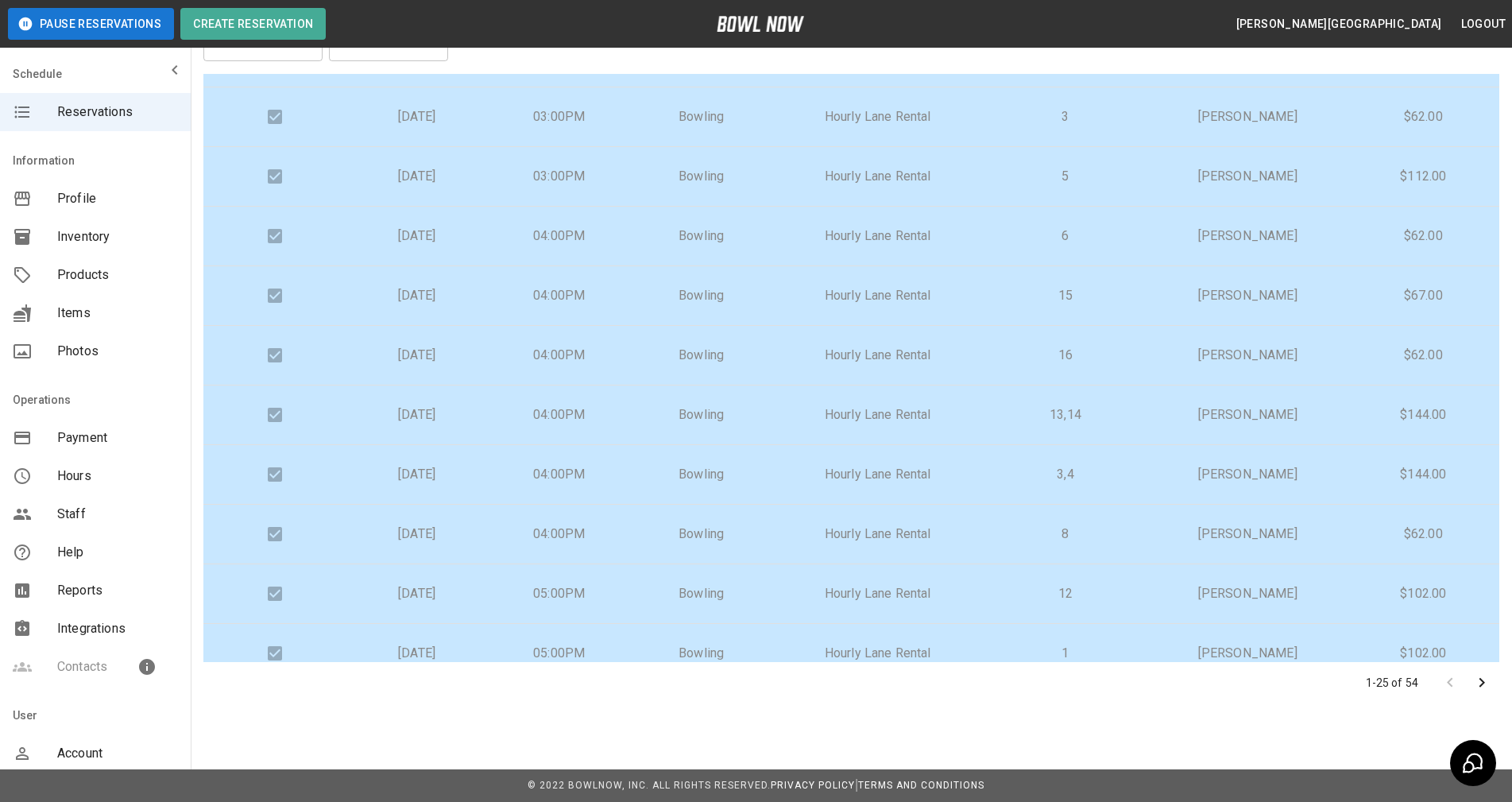
scroll to position [630, 0]
click at [1476, 682] on icon "Go to next page" at bounding box center [1481, 683] width 19 height 19
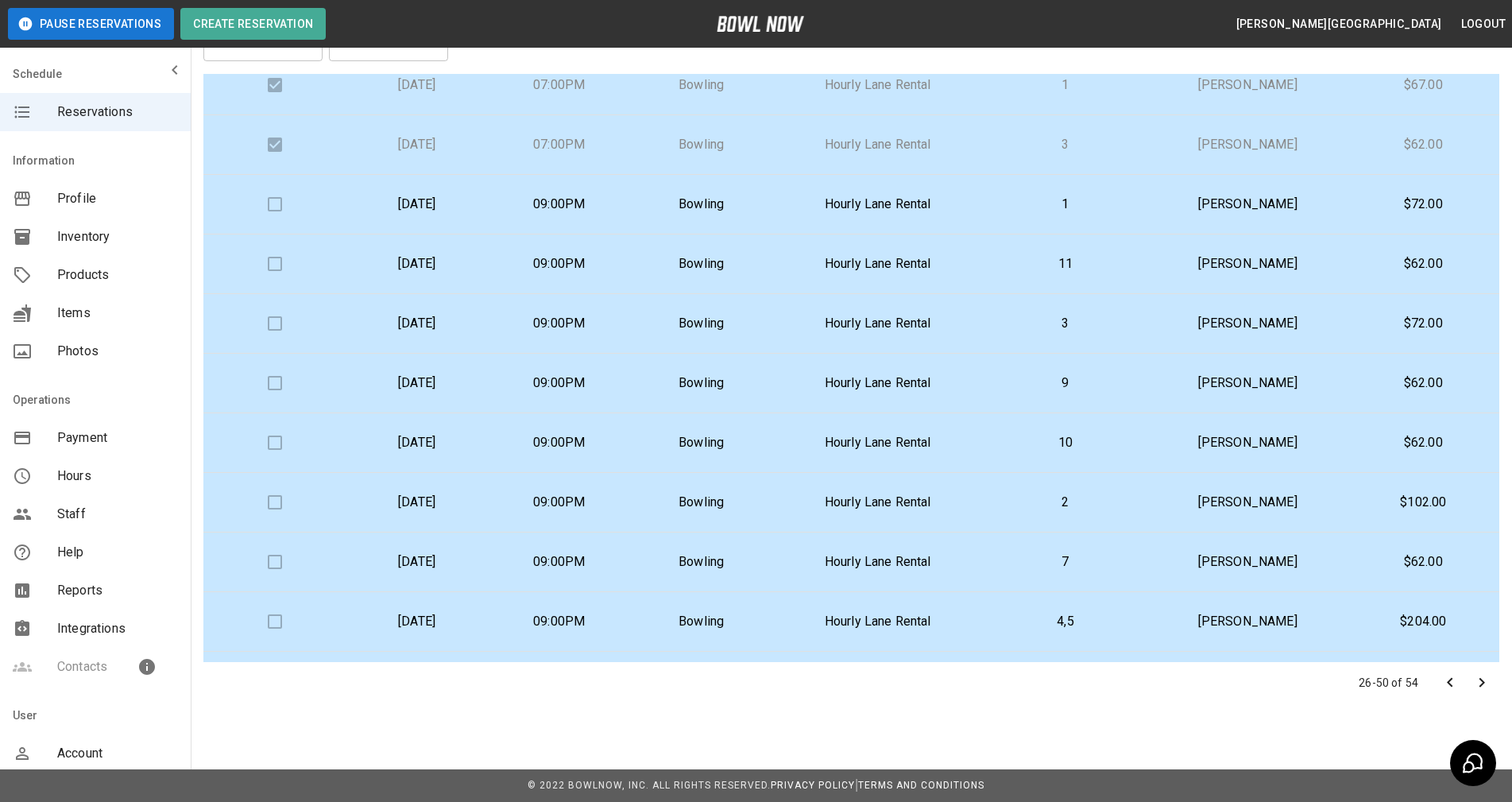
scroll to position [418, 0]
